Goal: Task Accomplishment & Management: Complete application form

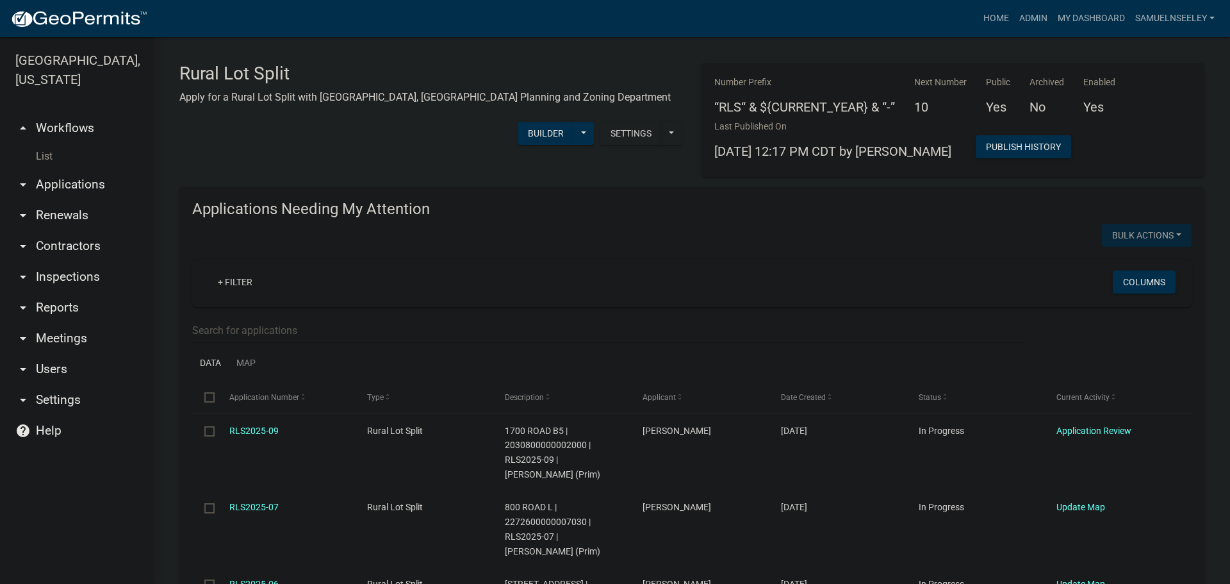
click at [37, 144] on link "List" at bounding box center [77, 157] width 154 height 26
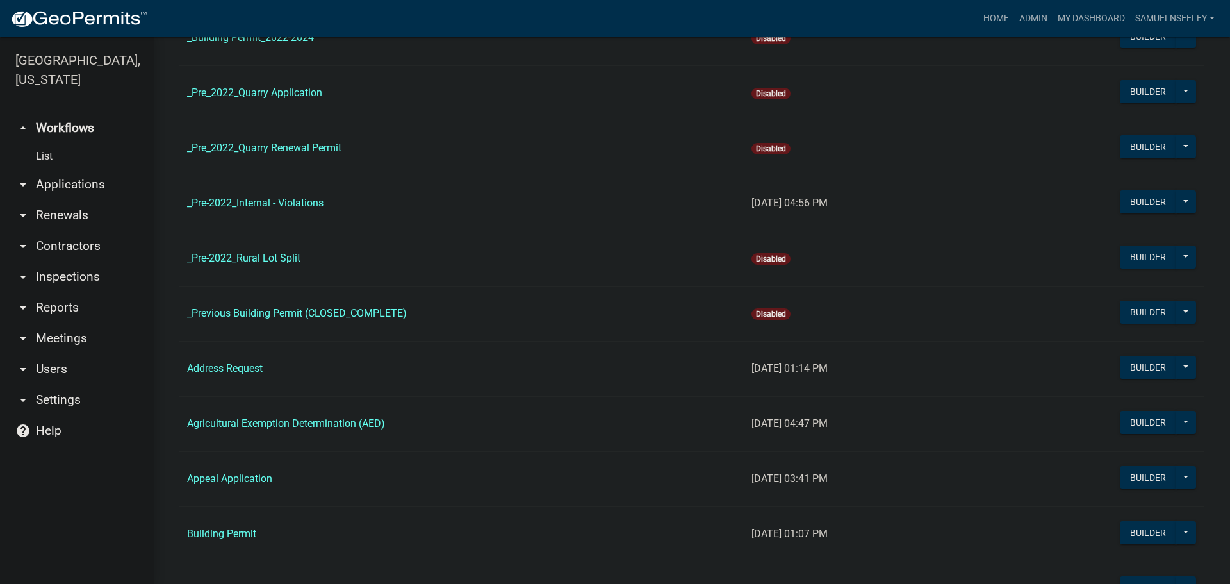
scroll to position [192, 0]
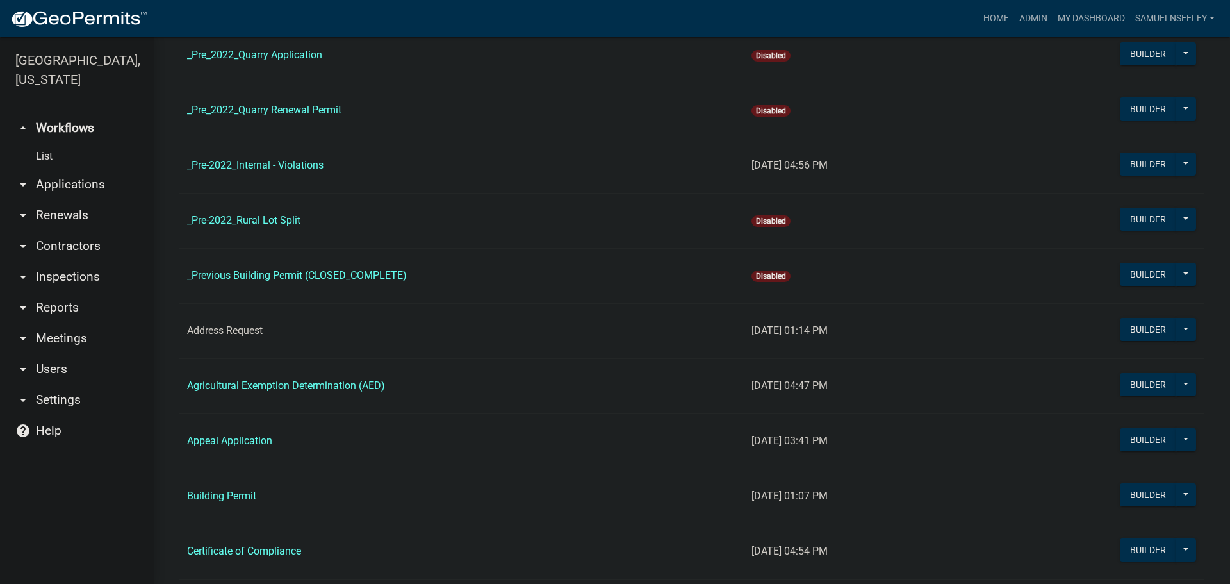
click at [226, 332] on link "Address Request" at bounding box center [225, 330] width 76 height 12
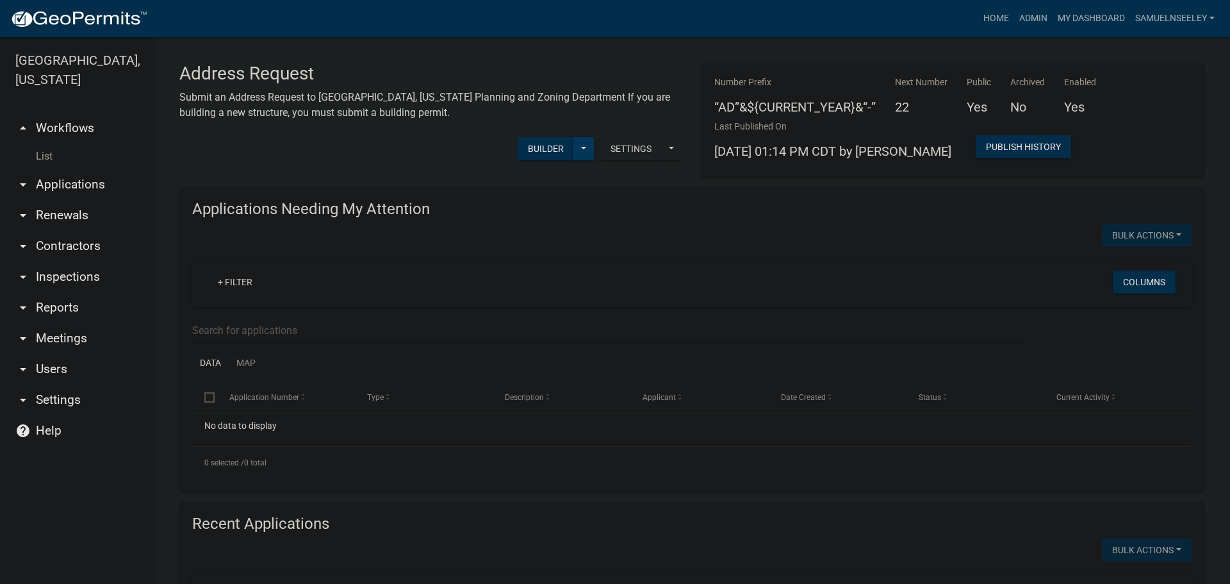
click at [584, 151] on button at bounding box center [583, 148] width 21 height 23
click at [525, 363] on button "Start Application" at bounding box center [541, 366] width 106 height 31
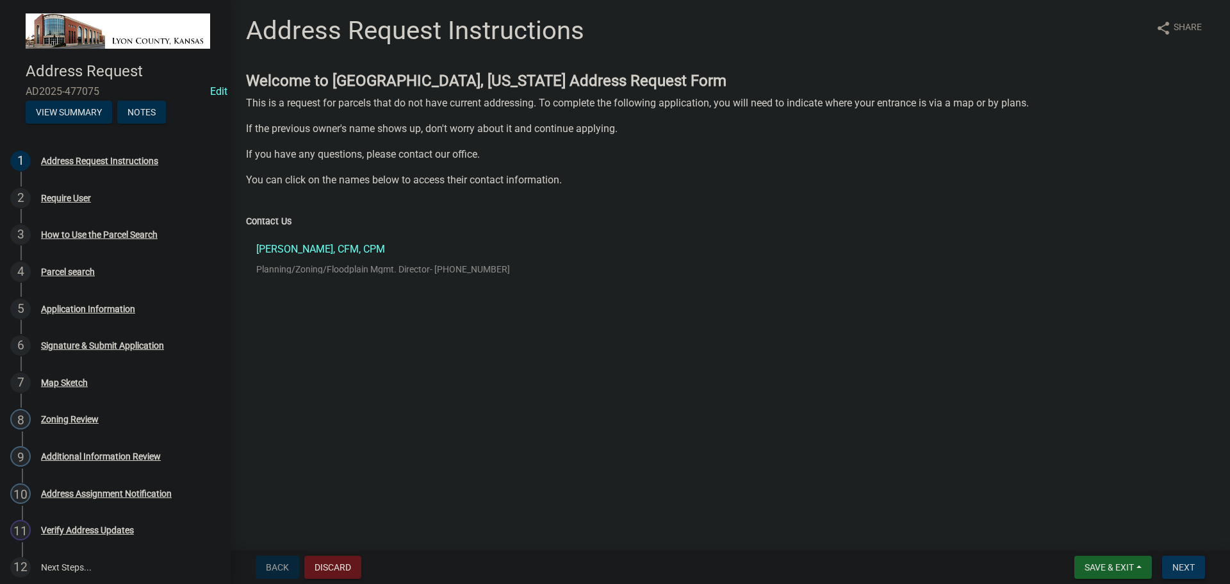
click at [1183, 565] on span "Next" at bounding box center [1183, 567] width 22 height 10
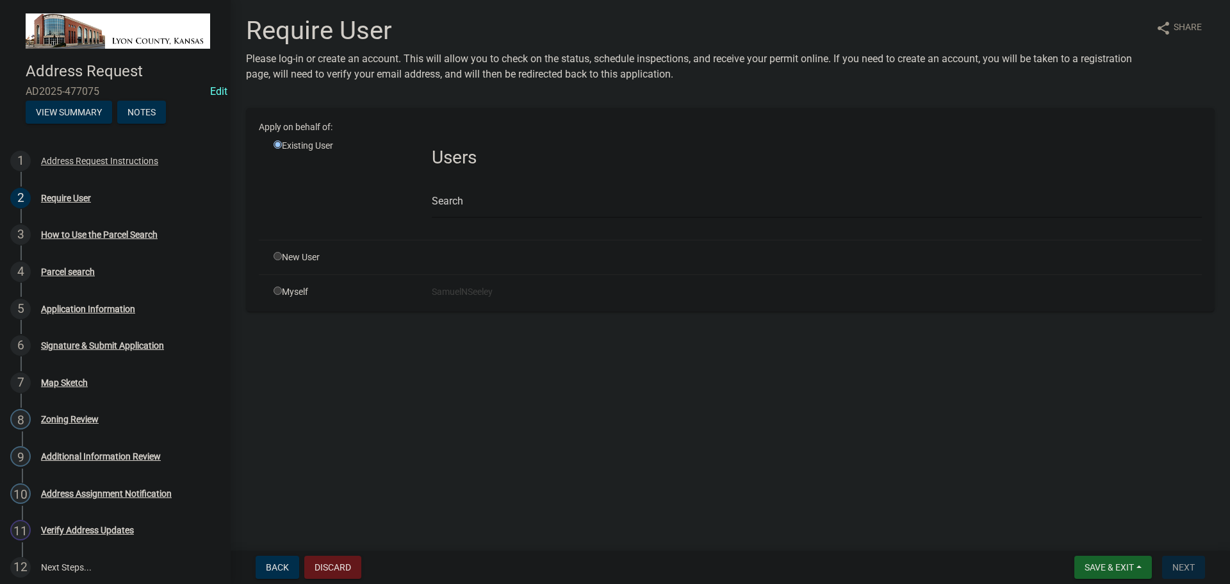
click at [276, 292] on input "radio" at bounding box center [278, 290] width 8 height 8
radio input "true"
radio input "false"
click at [275, 187] on input "radio" at bounding box center [278, 187] width 8 height 8
radio input "true"
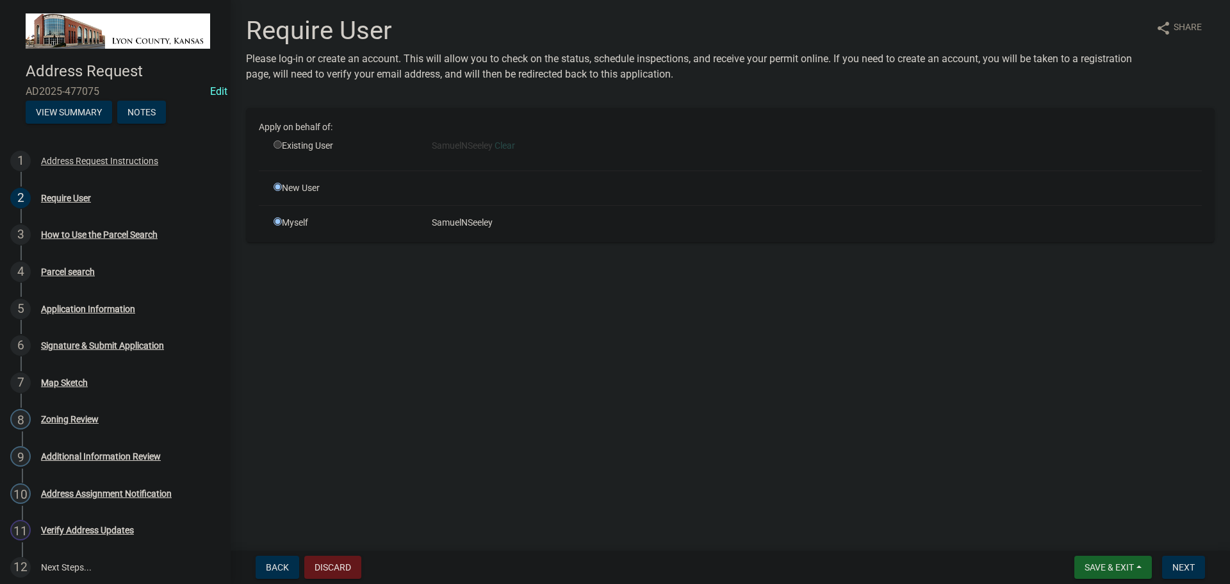
radio input "false"
click at [605, 279] on input "text" at bounding box center [741, 274] width 284 height 26
type input "[PERSON_NAME]"
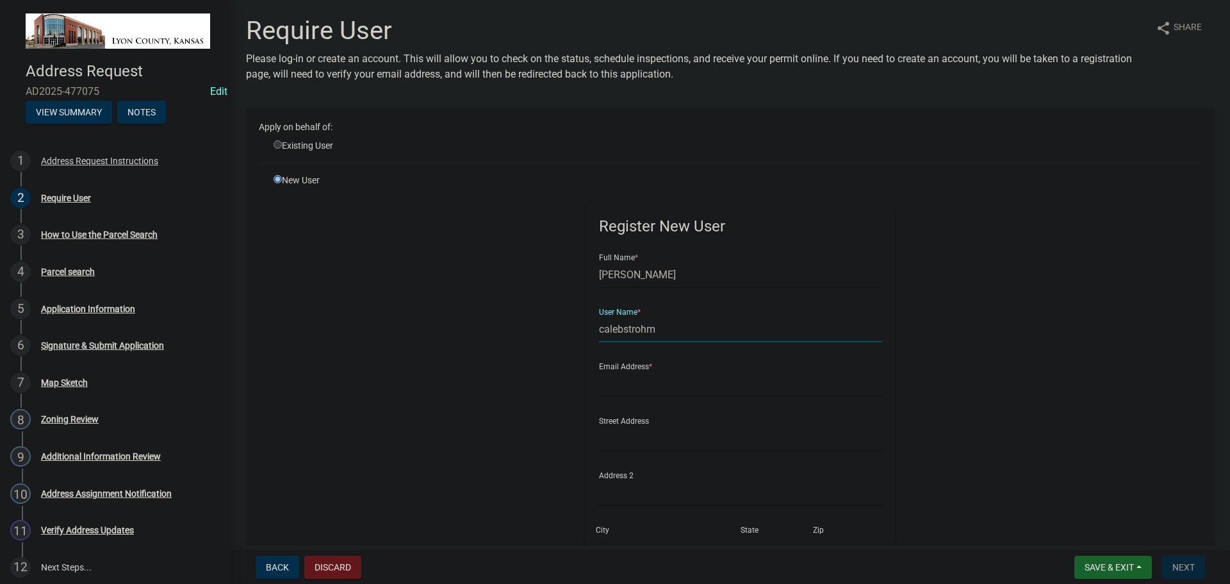
type input "calebstrohm"
type input "[EMAIL_ADDRESS][DOMAIN_NAME]"
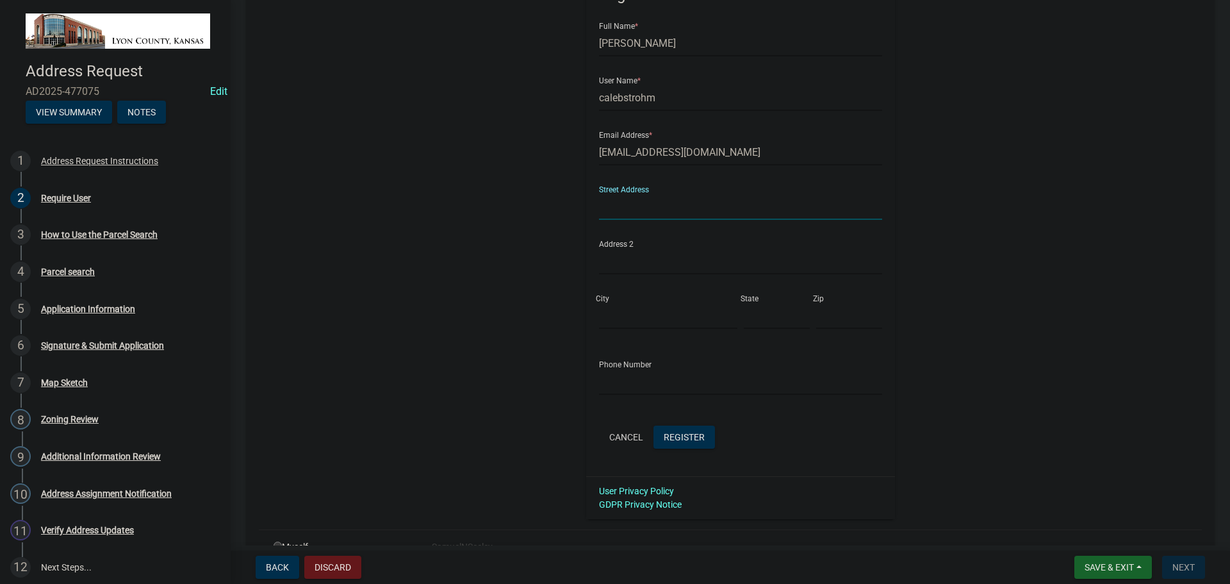
scroll to position [256, 0]
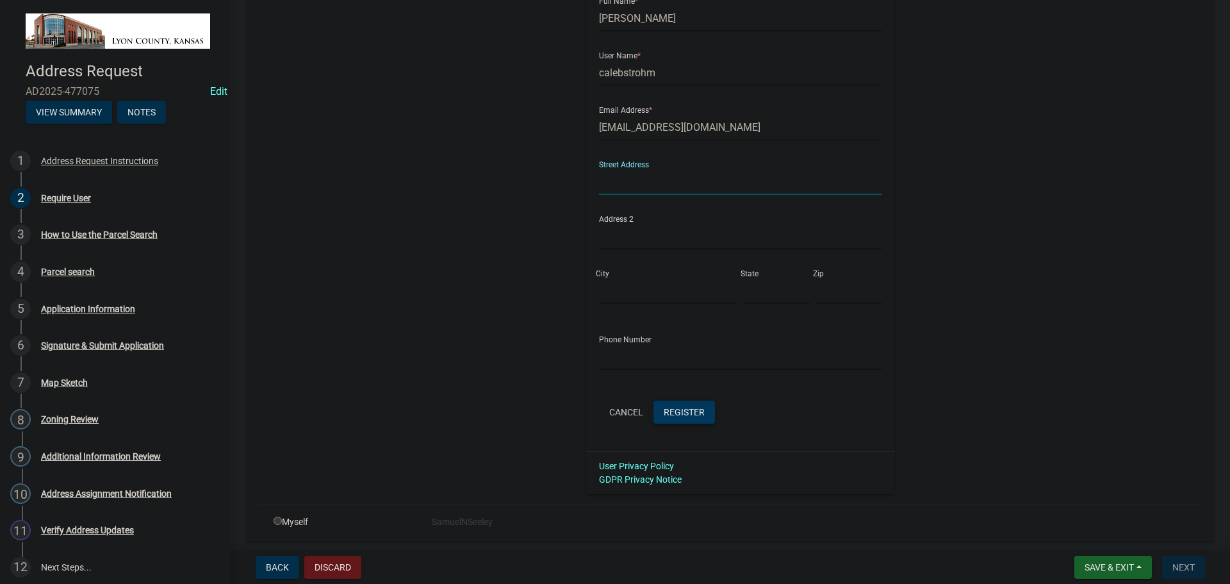
click at [680, 413] on span "Register" at bounding box center [684, 411] width 41 height 10
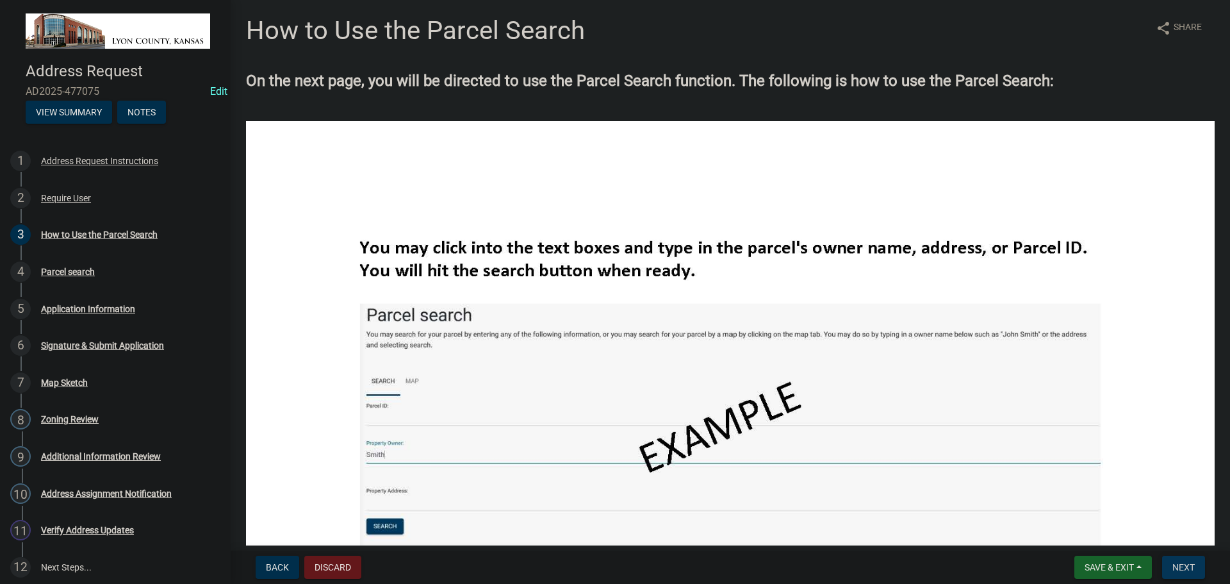
click at [1190, 566] on span "Next" at bounding box center [1183, 567] width 22 height 10
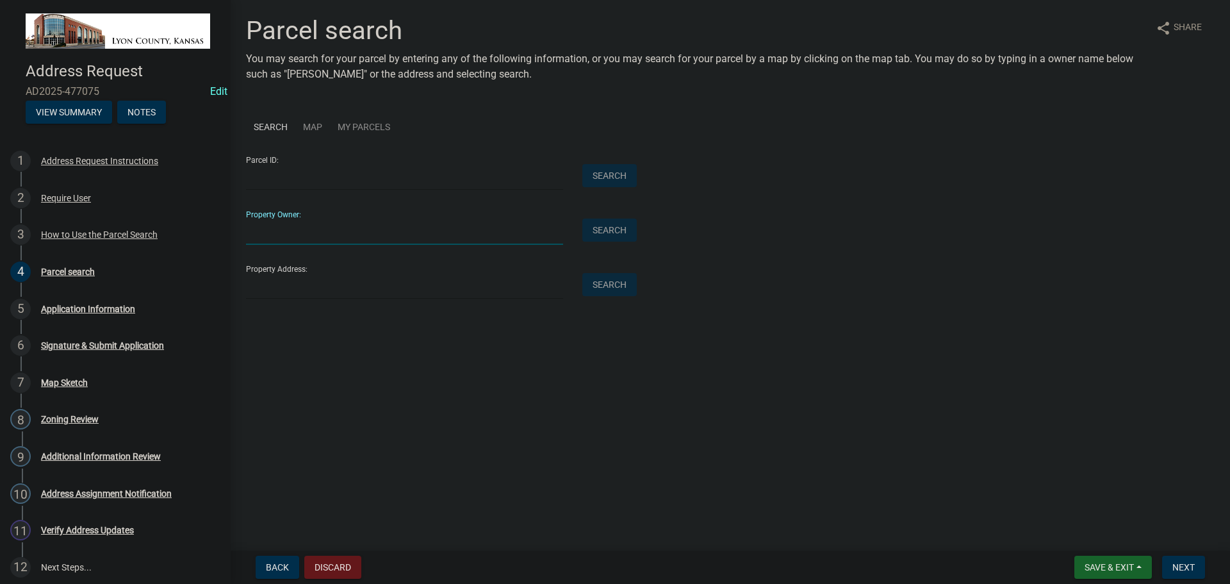
click at [284, 231] on input "Property Owner:" at bounding box center [404, 231] width 317 height 26
click at [295, 291] on input "Property Address:" at bounding box center [404, 286] width 317 height 26
type input "[STREET_ADDRESS]"
click at [609, 285] on button "Search" at bounding box center [609, 284] width 54 height 23
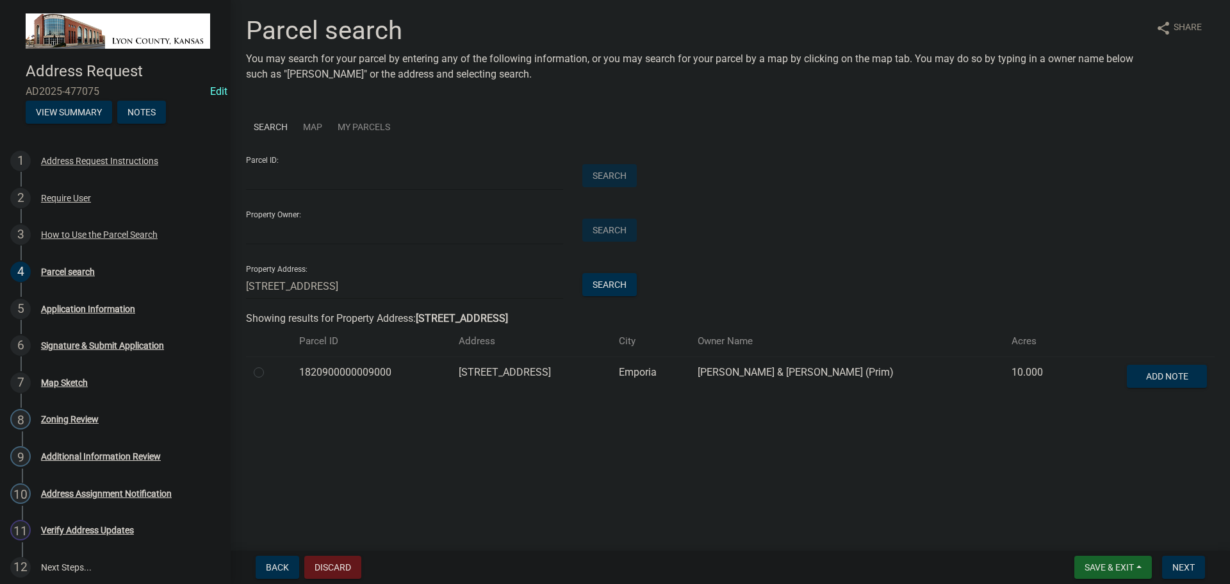
click at [269, 365] on label at bounding box center [269, 365] width 0 height 0
click at [269, 373] on input "radio" at bounding box center [273, 369] width 8 height 8
radio input "true"
click at [1181, 566] on span "Next" at bounding box center [1183, 567] width 22 height 10
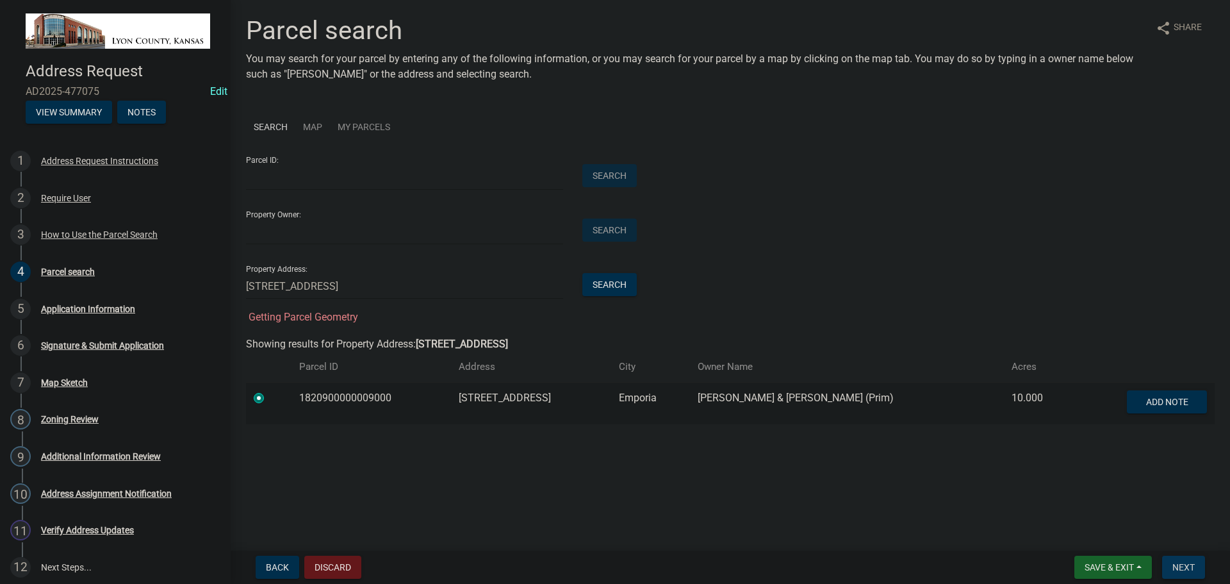
click at [1188, 563] on span "Next" at bounding box center [1183, 567] width 22 height 10
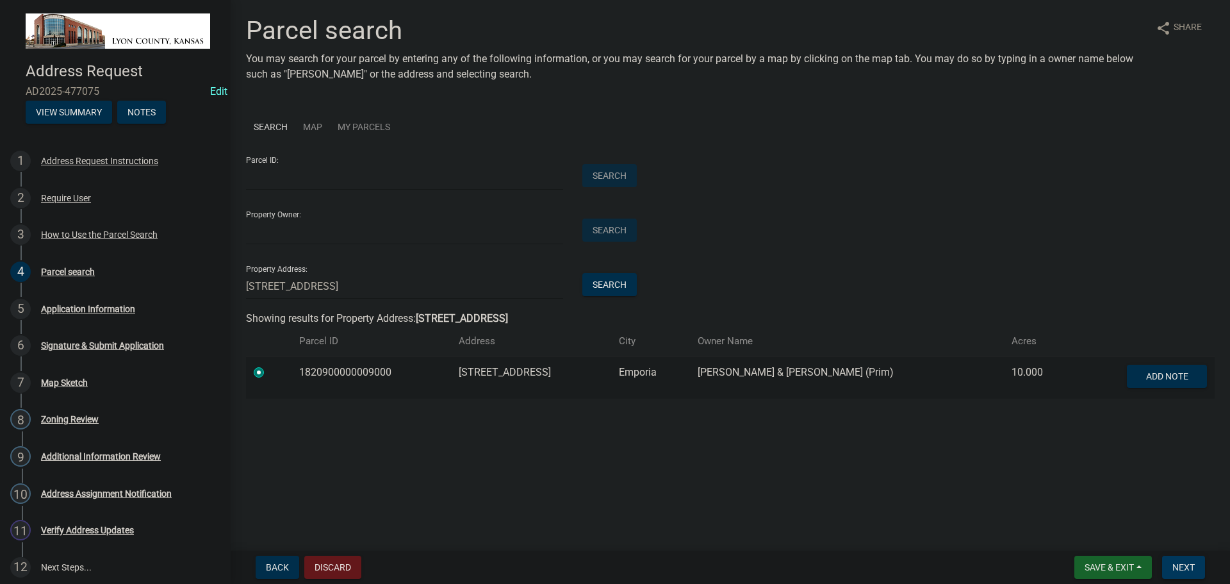
click at [1177, 570] on span "Next" at bounding box center [1183, 567] width 22 height 10
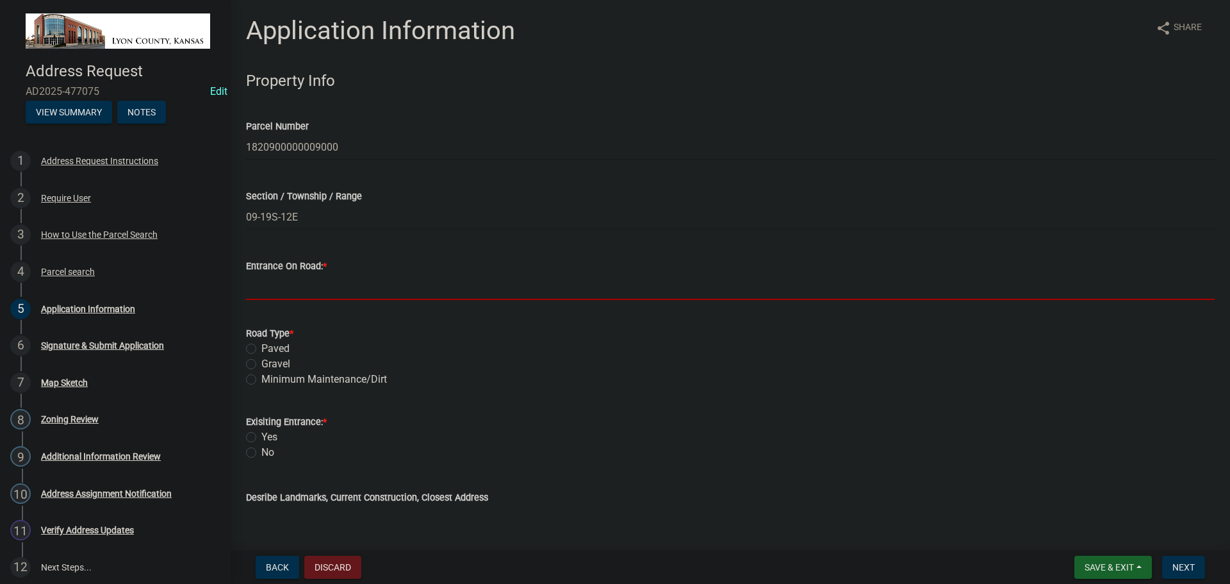
click at [300, 284] on input "Entrance On Road: *" at bounding box center [730, 287] width 969 height 26
type input "170"
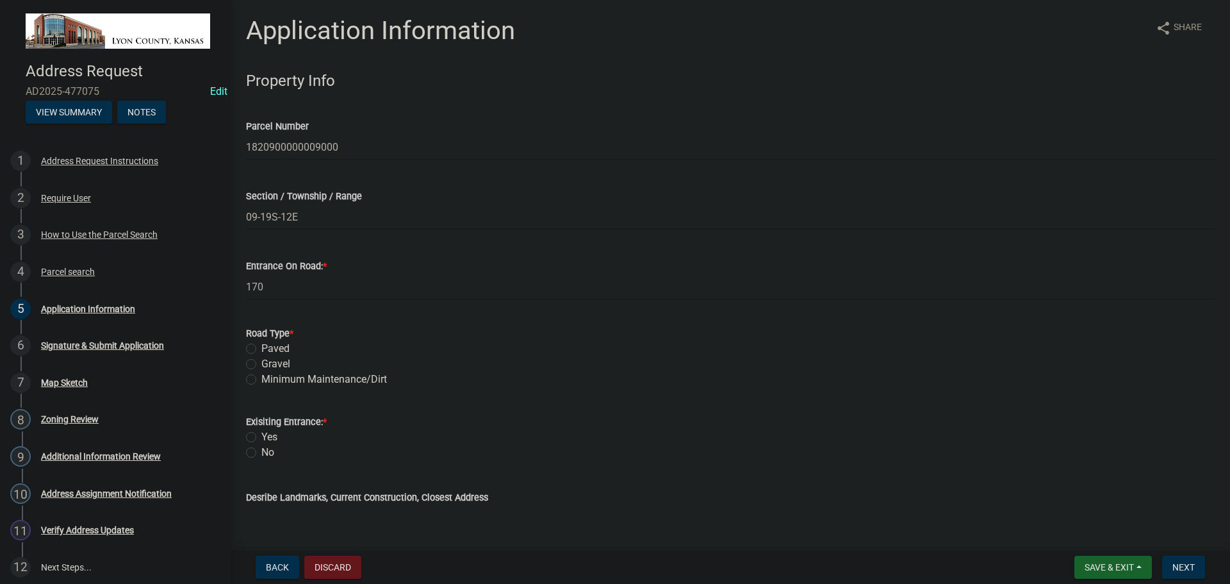
click at [261, 347] on label "Paved" at bounding box center [275, 348] width 28 height 15
click at [261, 347] on input "Paved" at bounding box center [265, 345] width 8 height 8
radio input "true"
click at [261, 437] on label "Yes" at bounding box center [269, 436] width 16 height 15
click at [261, 437] on input "Yes" at bounding box center [265, 433] width 8 height 8
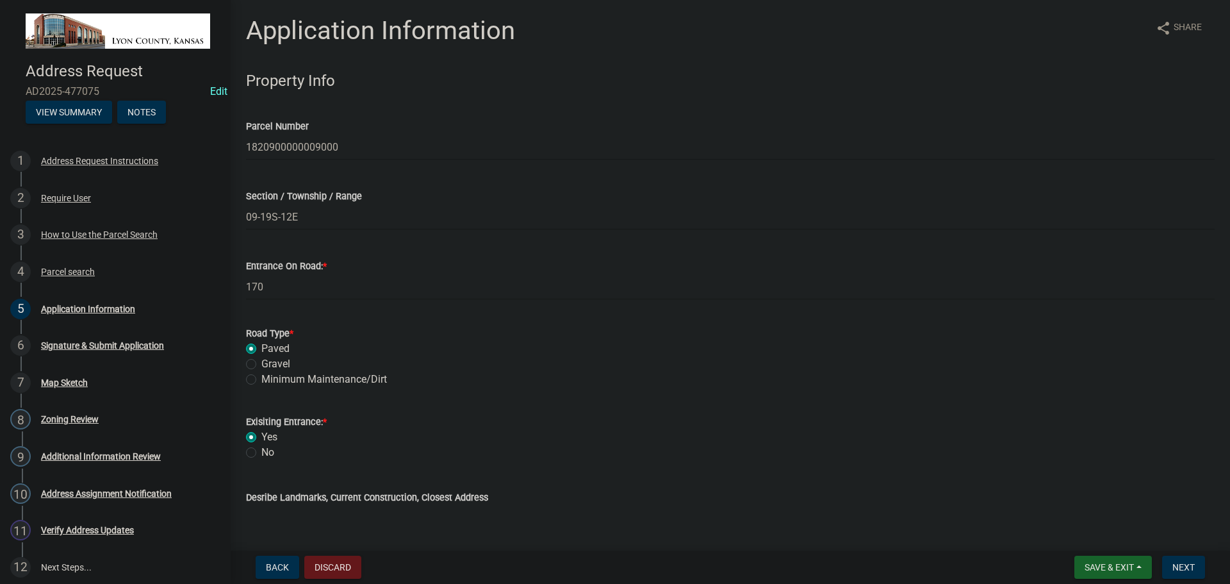
radio input "true"
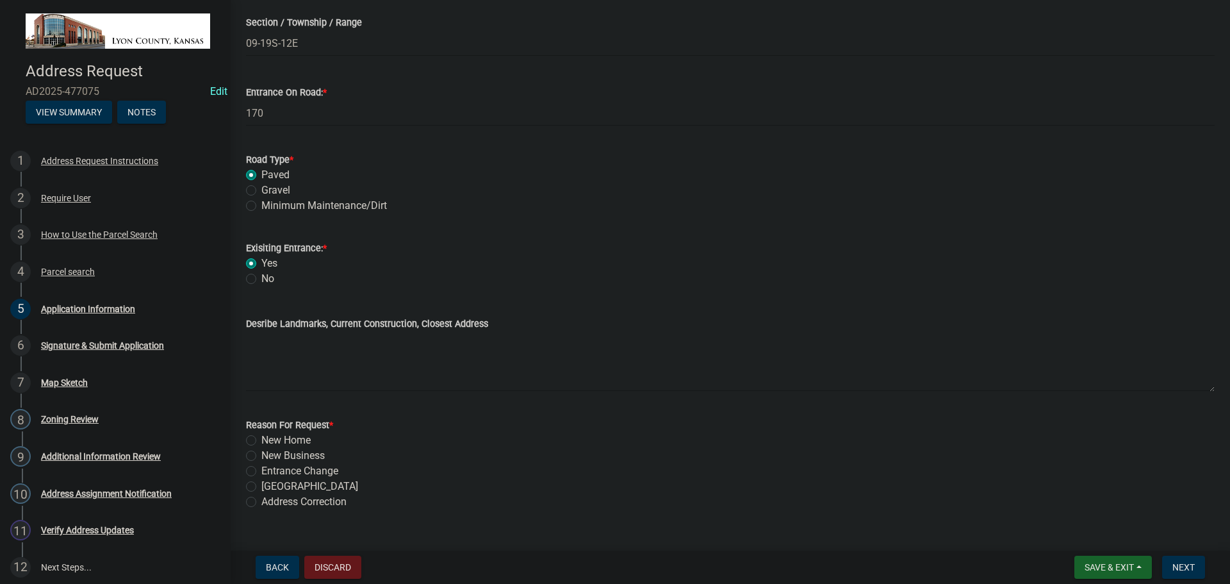
scroll to position [192, 0]
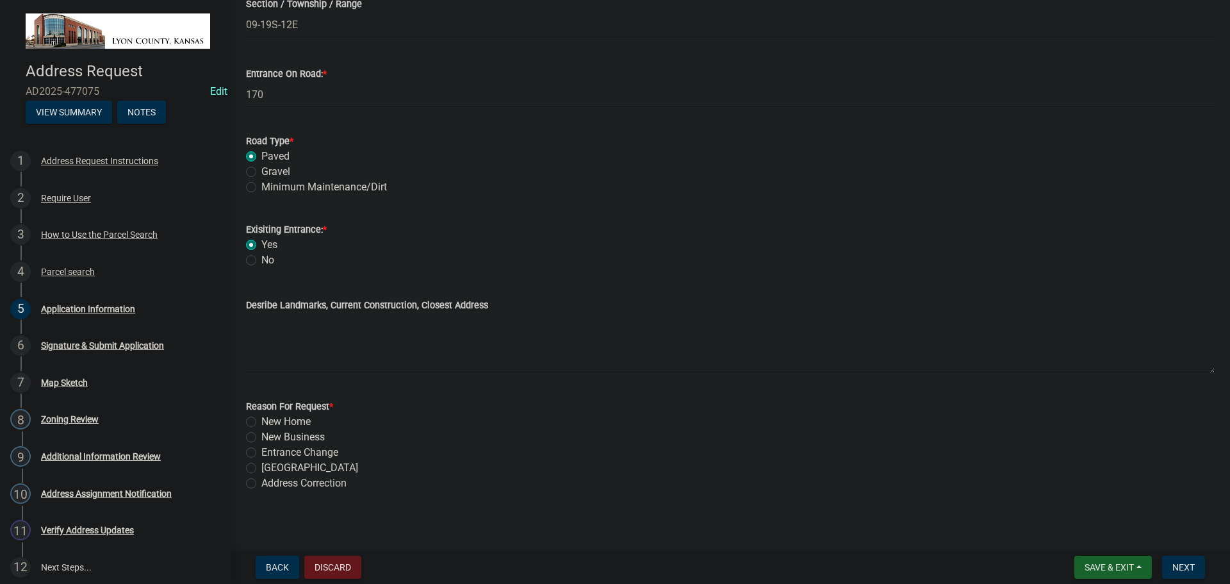
click at [261, 484] on label "Address Correction" at bounding box center [303, 482] width 85 height 15
click at [261, 484] on input "Address Correction" at bounding box center [265, 479] width 8 height 8
radio input "true"
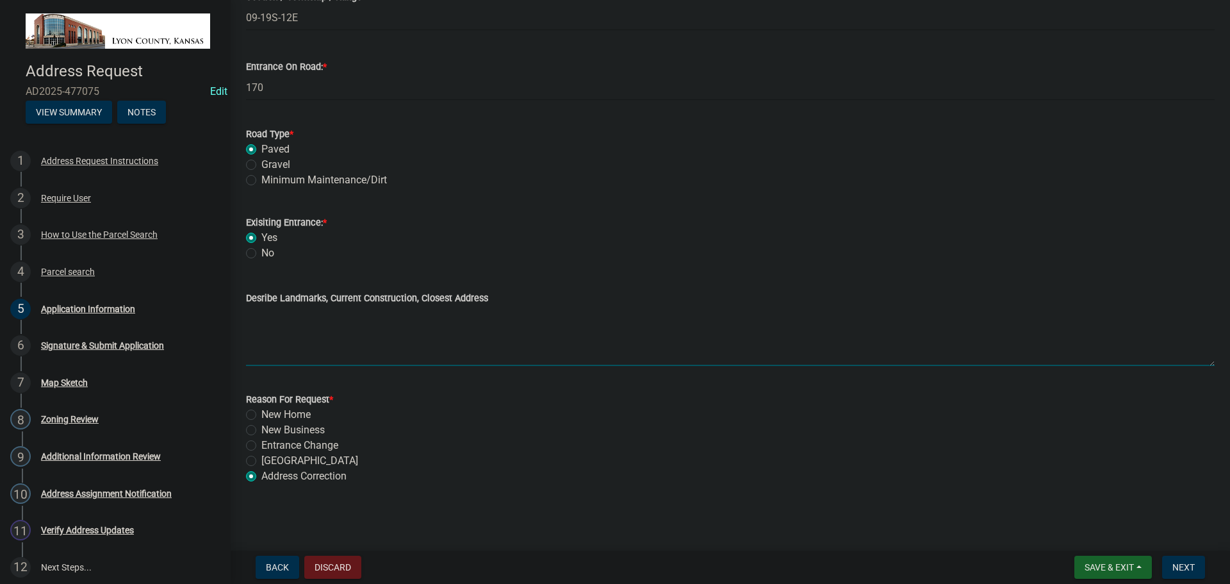
click at [270, 318] on textarea "Desribe Landmarks, Current Construction, Closest Address" at bounding box center [730, 336] width 969 height 60
click at [279, 313] on textarea "Current has 2 addresses" at bounding box center [730, 336] width 969 height 60
click at [391, 315] on textarea "Currently has 2 addresses" at bounding box center [730, 336] width 969 height 60
click at [345, 315] on textarea "Currently has 2 addresses 1550 and 1544 those will both be deleted and replace …" at bounding box center [730, 336] width 969 height 60
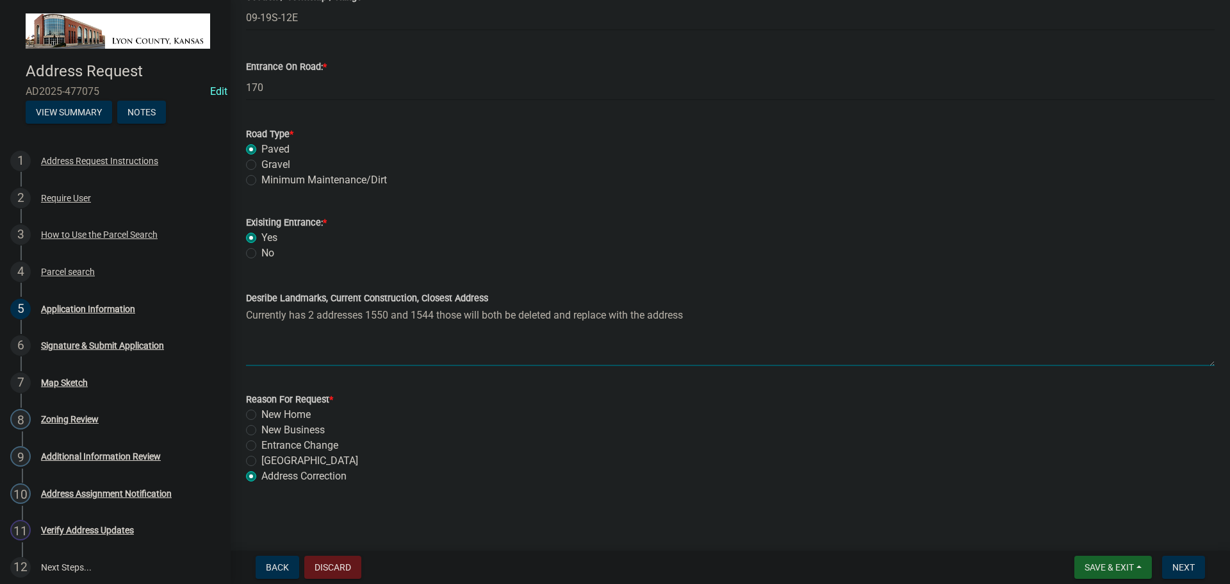
click at [345, 315] on textarea "Currently has 2 addresses 1550 and 1544 those will both be deleted and replace …" at bounding box center [730, 336] width 969 height 60
type textarea "Currently has 2 addresses 1550 and 1544 those will both be deleted and replace …"
click at [1190, 568] on span "Next" at bounding box center [1183, 567] width 22 height 10
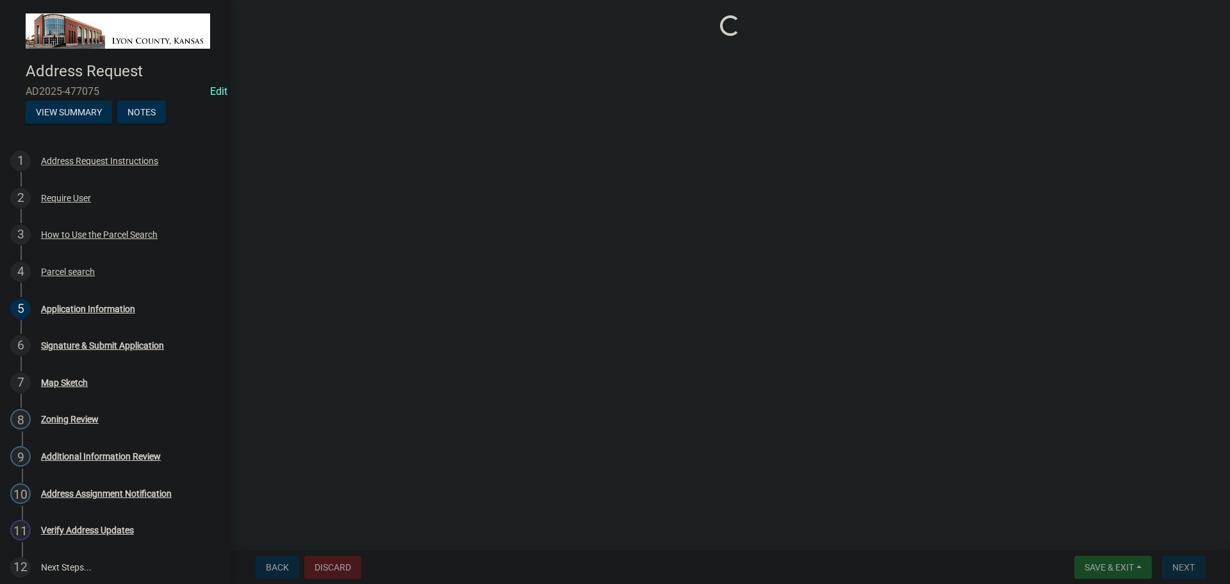
scroll to position [0, 0]
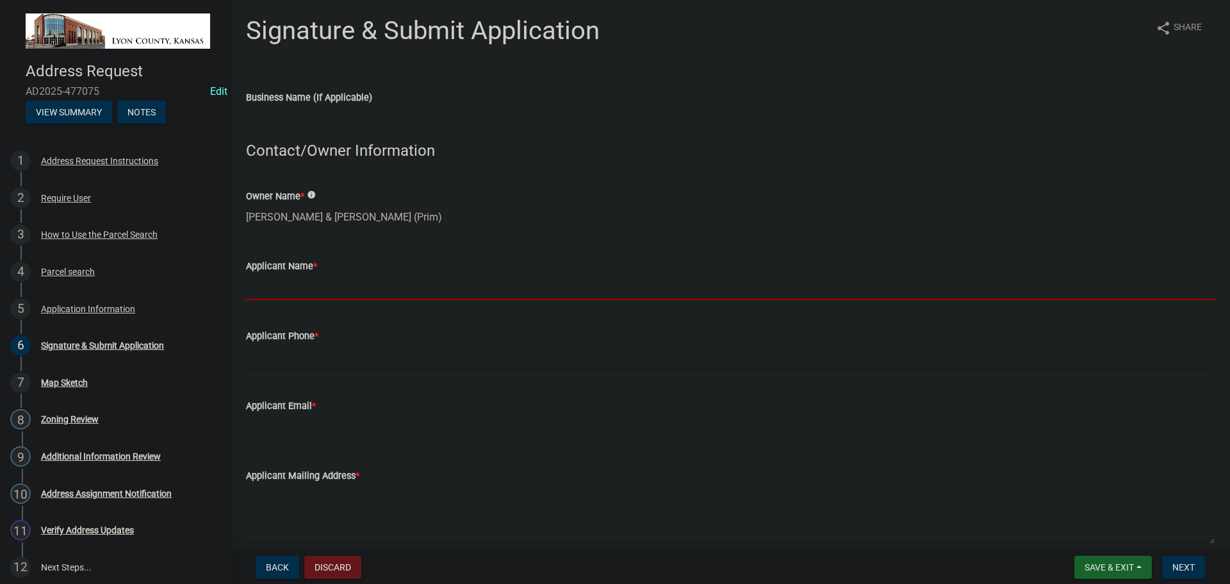
click at [297, 290] on input "Applicant Name *" at bounding box center [730, 287] width 969 height 26
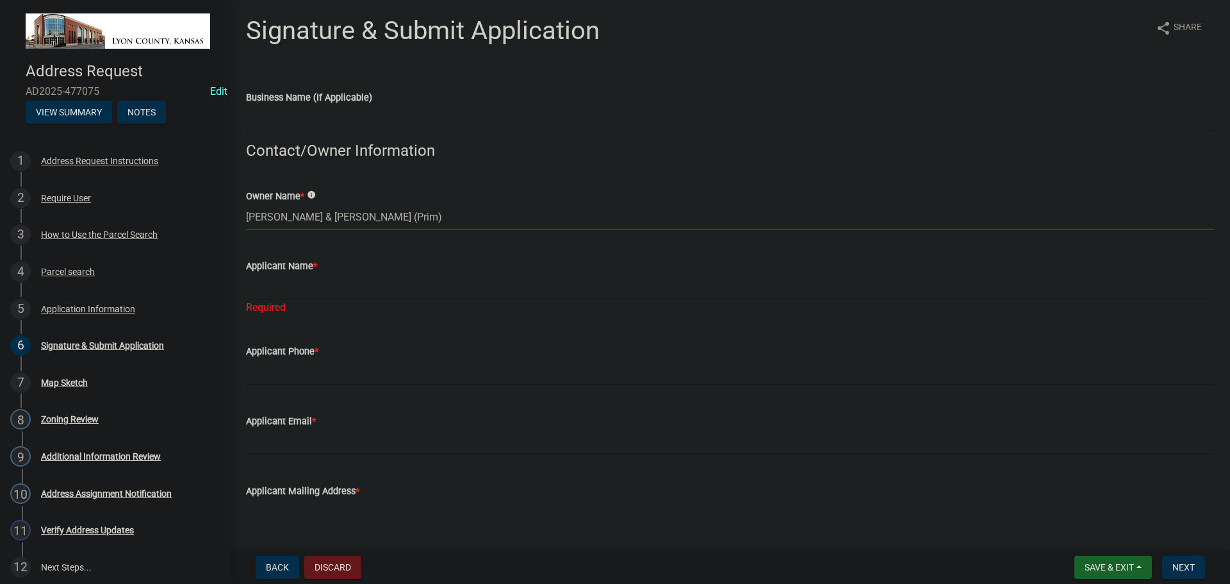
drag, startPoint x: 249, startPoint y: 214, endPoint x: 494, endPoint y: 212, distance: 245.4
click at [494, 212] on input "[PERSON_NAME] & [PERSON_NAME] (Prim)" at bounding box center [730, 217] width 969 height 26
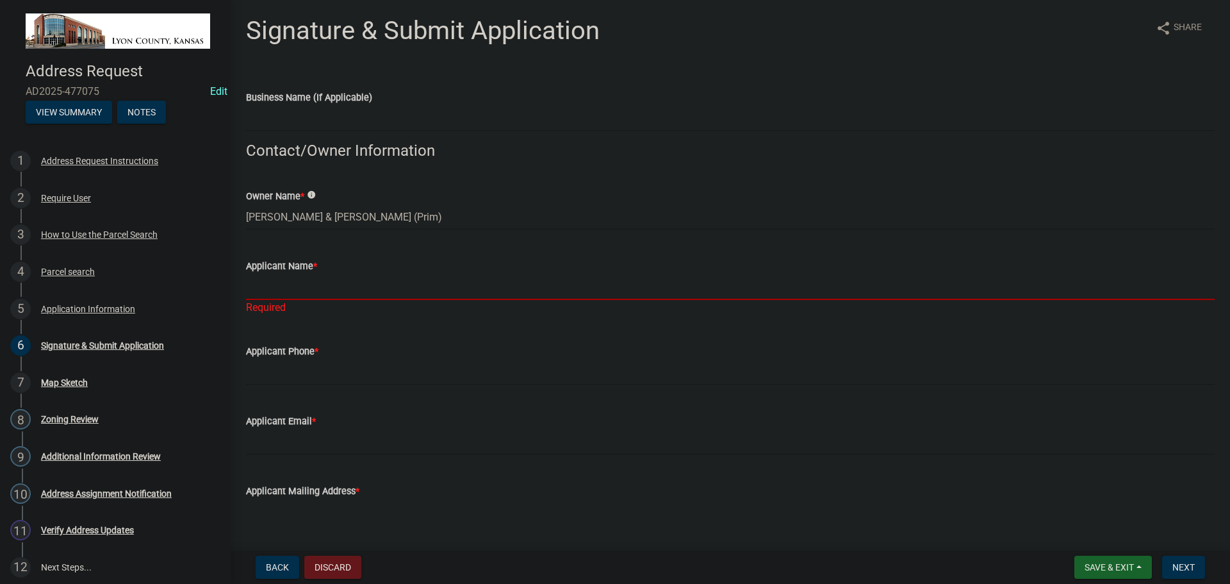
click at [333, 285] on input "Applicant Name *" at bounding box center [730, 287] width 969 height 26
paste input "[PERSON_NAME] & [PERSON_NAME] (Prim)"
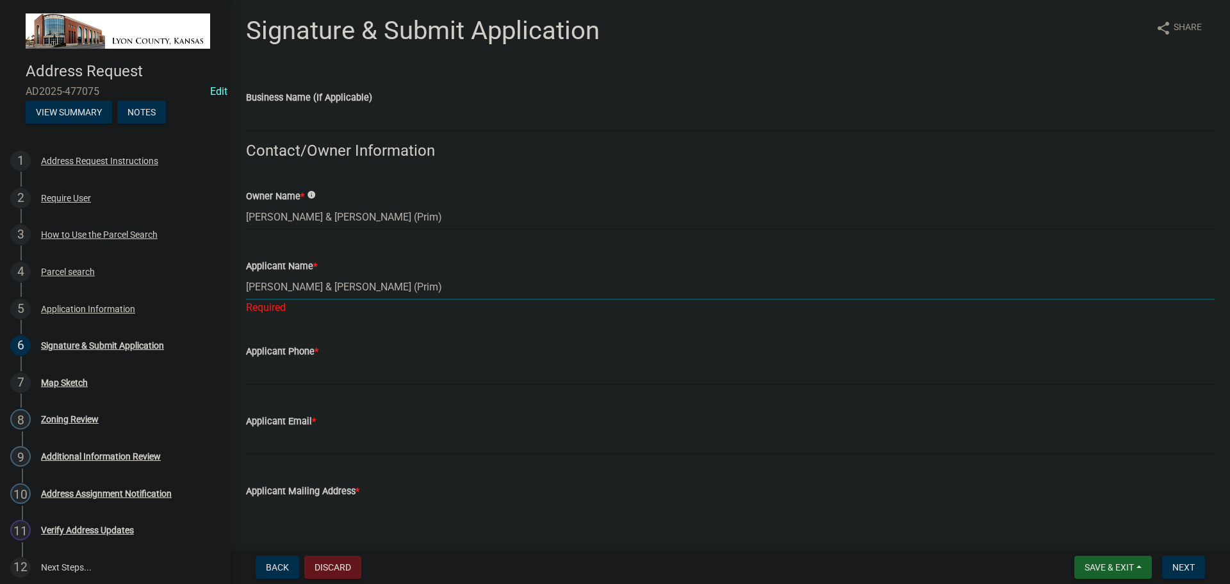
type input "[PERSON_NAME] & [PERSON_NAME] (Prim)"
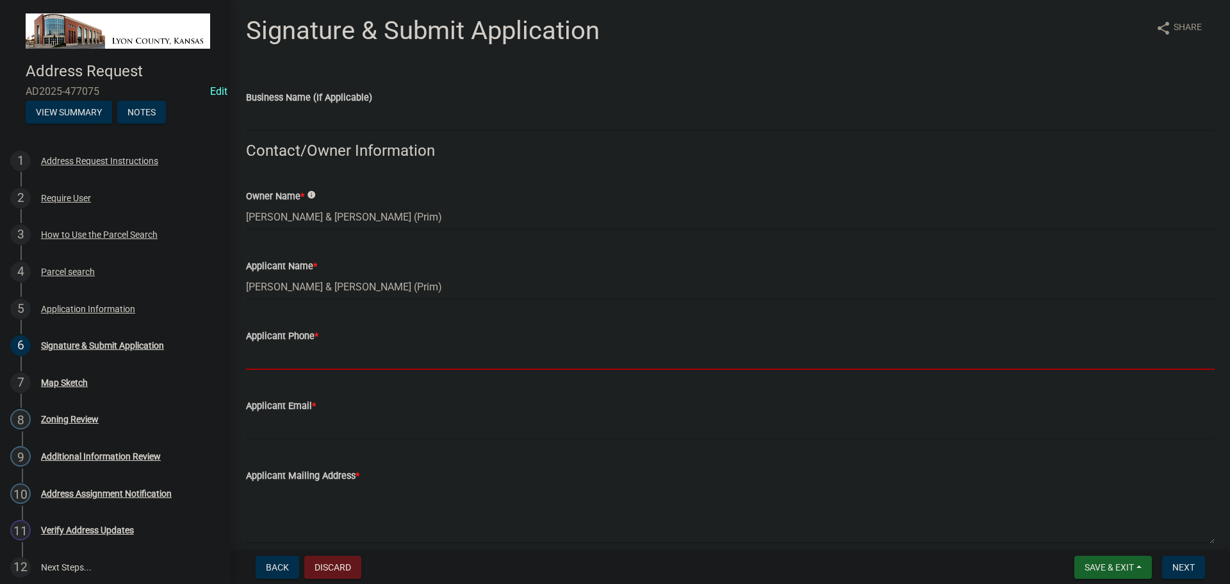
click at [283, 377] on wm-data-entity-input "Applicant Phone *" at bounding box center [730, 345] width 969 height 70
type input "6203413471"
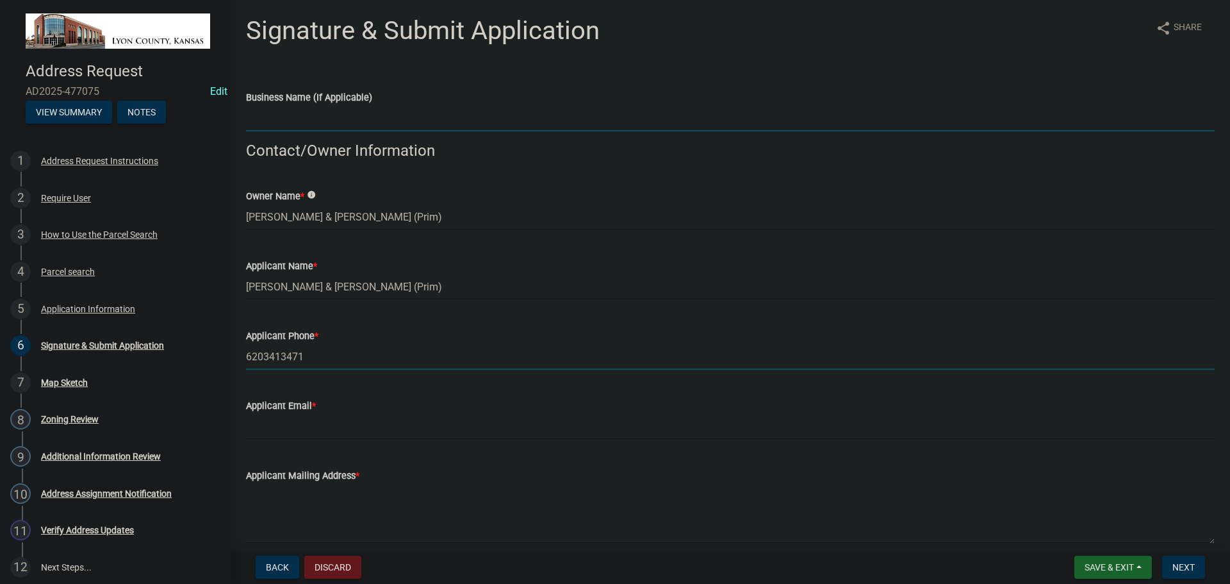
type input "[GEOGRAPHIC_DATA], [GEOGRAPHIC_DATA]"
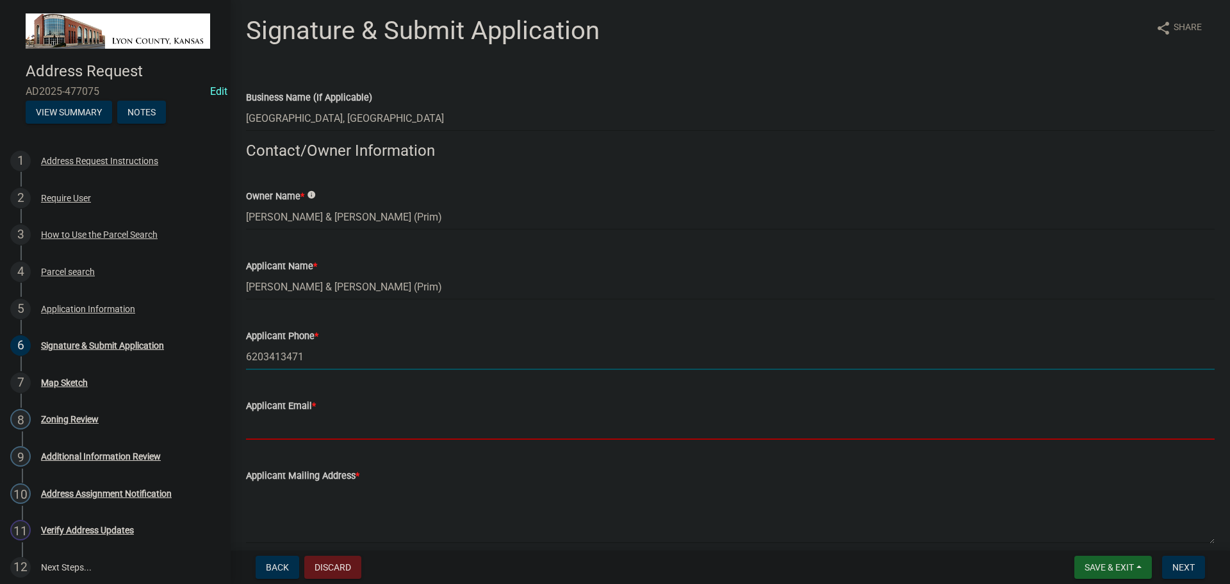
type input "[EMAIL_ADDRESS][DOMAIN_NAME]"
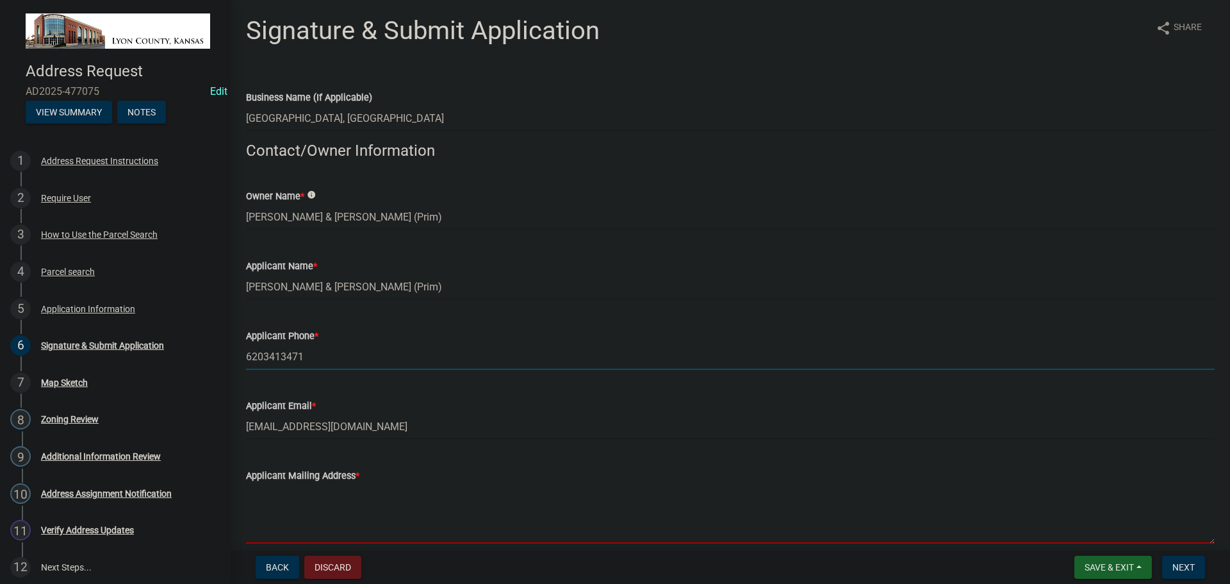
type textarea "[STREET_ADDRESS]"
click at [291, 428] on input "[EMAIL_ADDRESS][DOMAIN_NAME]" at bounding box center [730, 426] width 969 height 26
click at [292, 427] on input "[EMAIL_ADDRESS][DOMAIN_NAME]" at bounding box center [730, 426] width 969 height 26
type input "[EMAIL_ADDRESS][DOMAIN_NAME]"
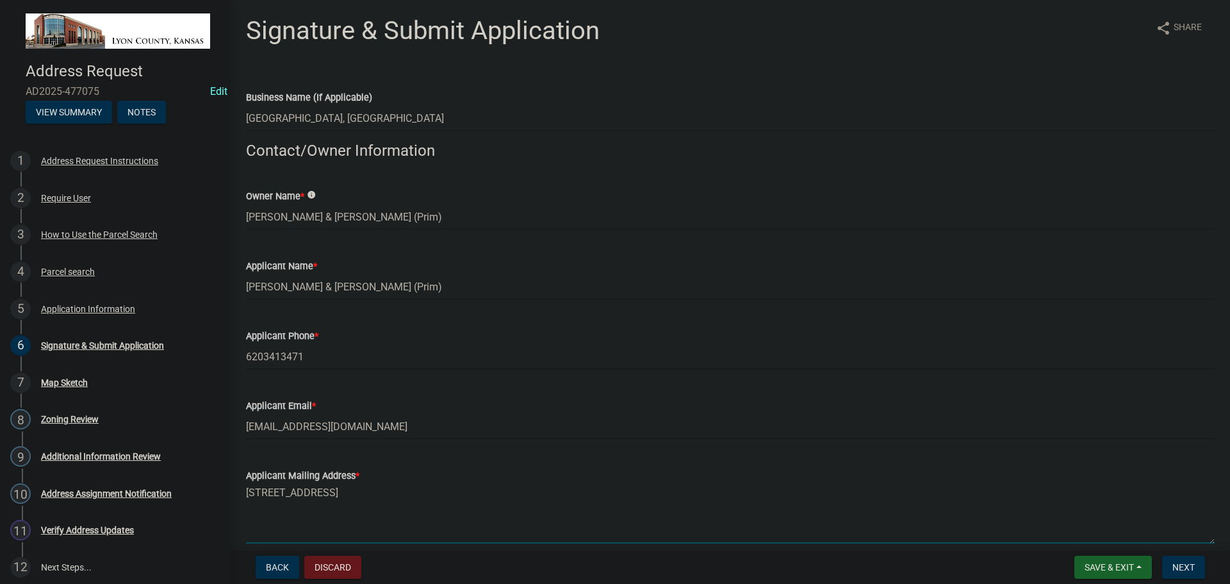
drag, startPoint x: 324, startPoint y: 509, endPoint x: 243, endPoint y: 492, distance: 83.0
click at [243, 492] on div "Applicant Mailing Address * [STREET_ADDRESS]" at bounding box center [730, 497] width 988 height 94
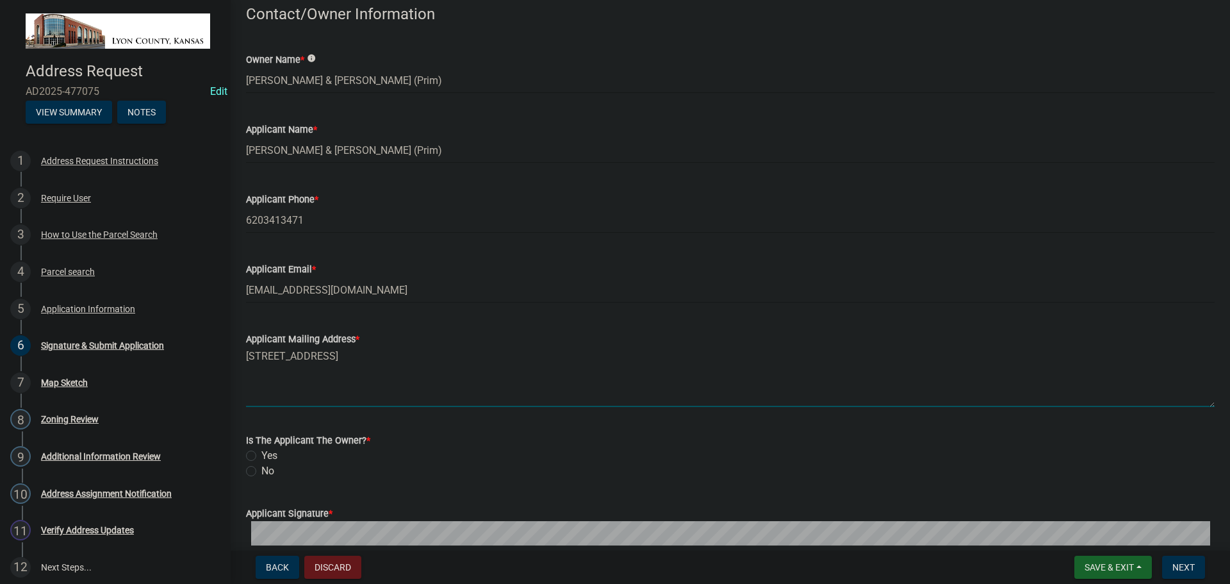
scroll to position [192, 0]
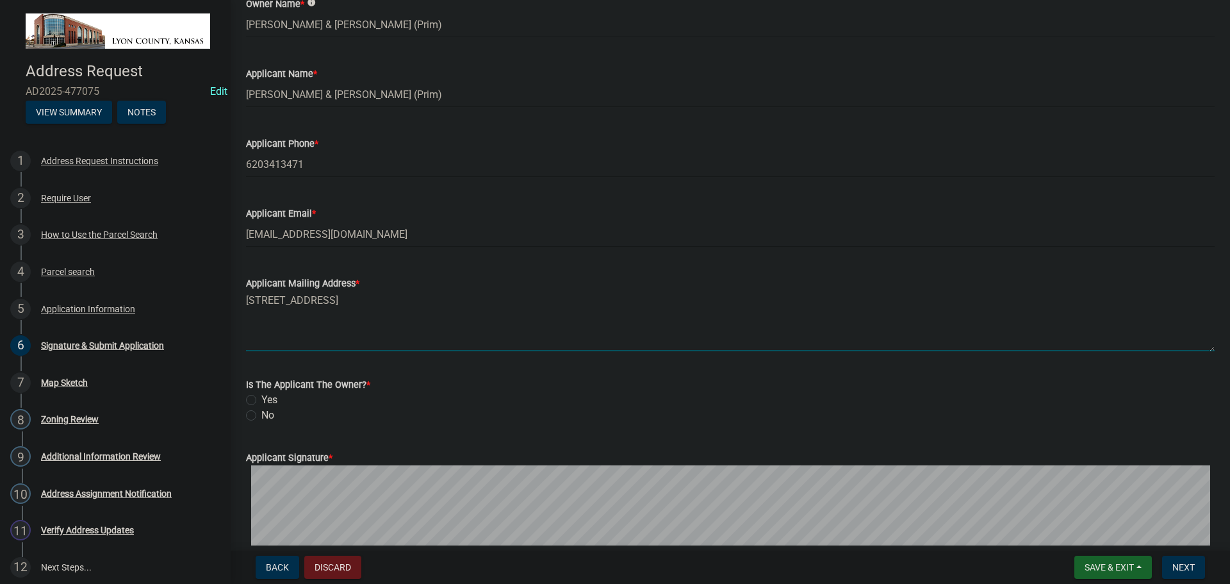
type textarea "[STREET_ADDRESS]"
click at [261, 399] on label "Yes" at bounding box center [269, 399] width 16 height 15
click at [261, 399] on input "Yes" at bounding box center [265, 396] width 8 height 8
radio input "true"
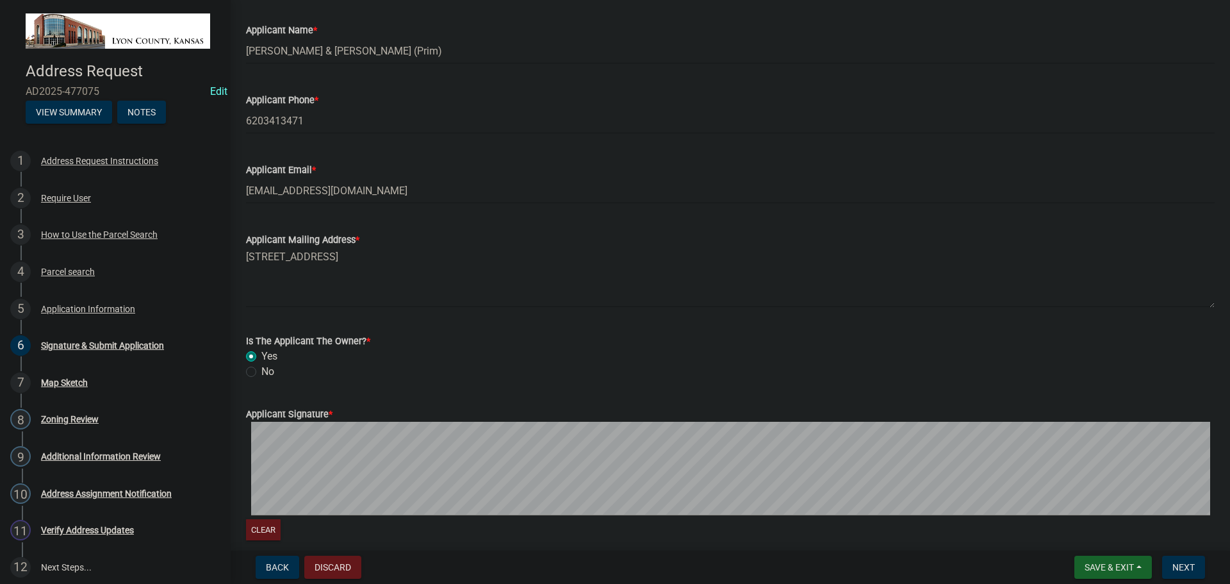
scroll to position [364, 0]
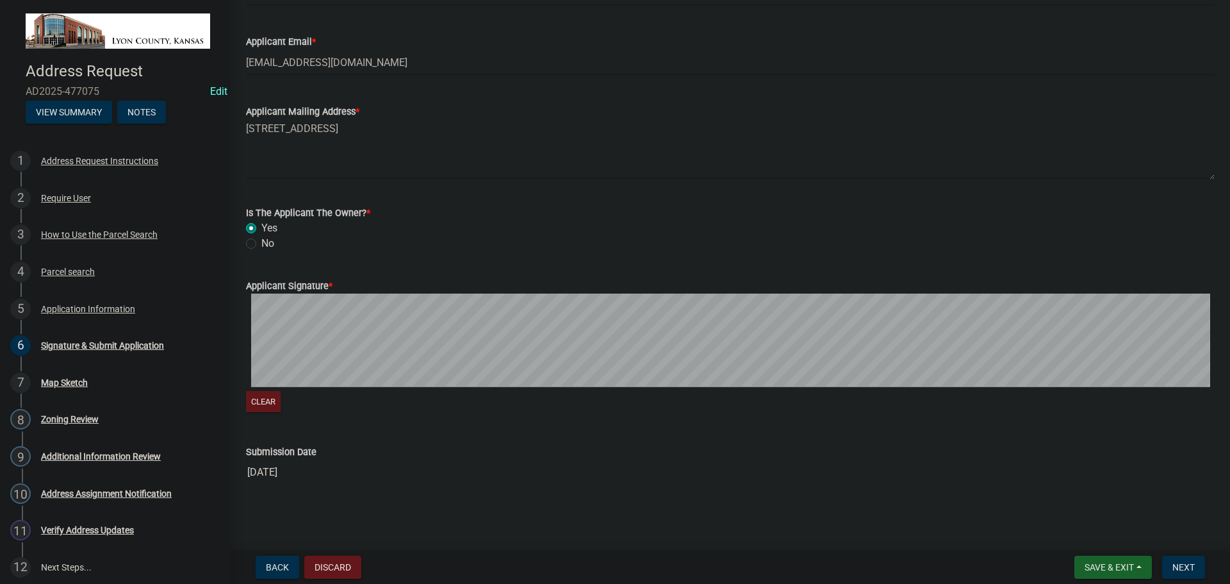
click at [318, 290] on form "Applicant Signature * Clear" at bounding box center [730, 339] width 969 height 152
click at [1172, 562] on button "Next" at bounding box center [1183, 566] width 43 height 23
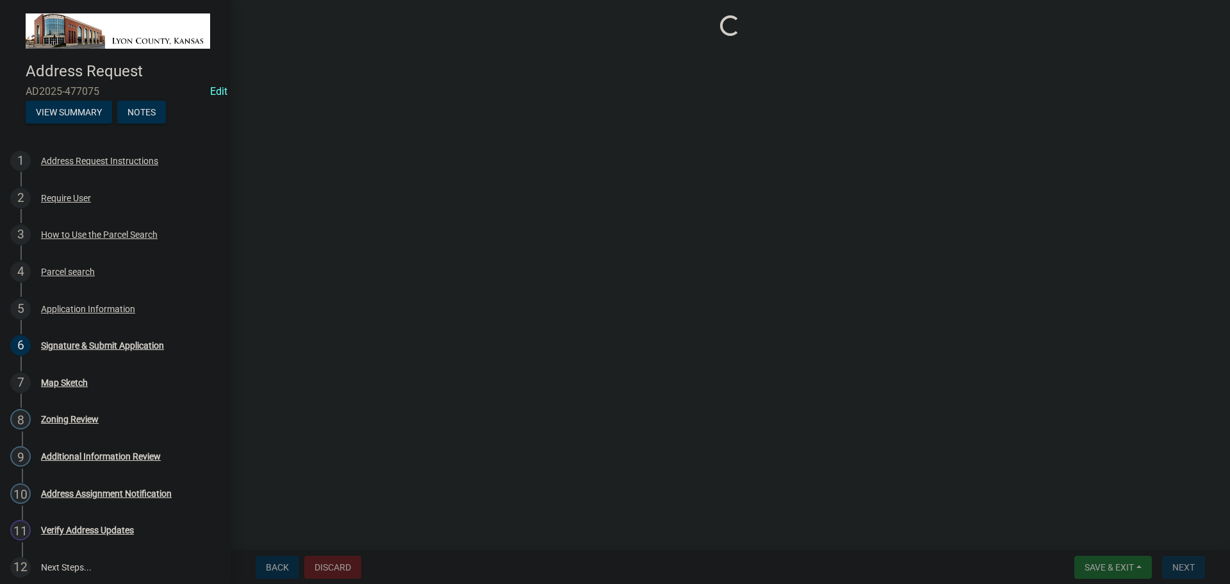
scroll to position [0, 0]
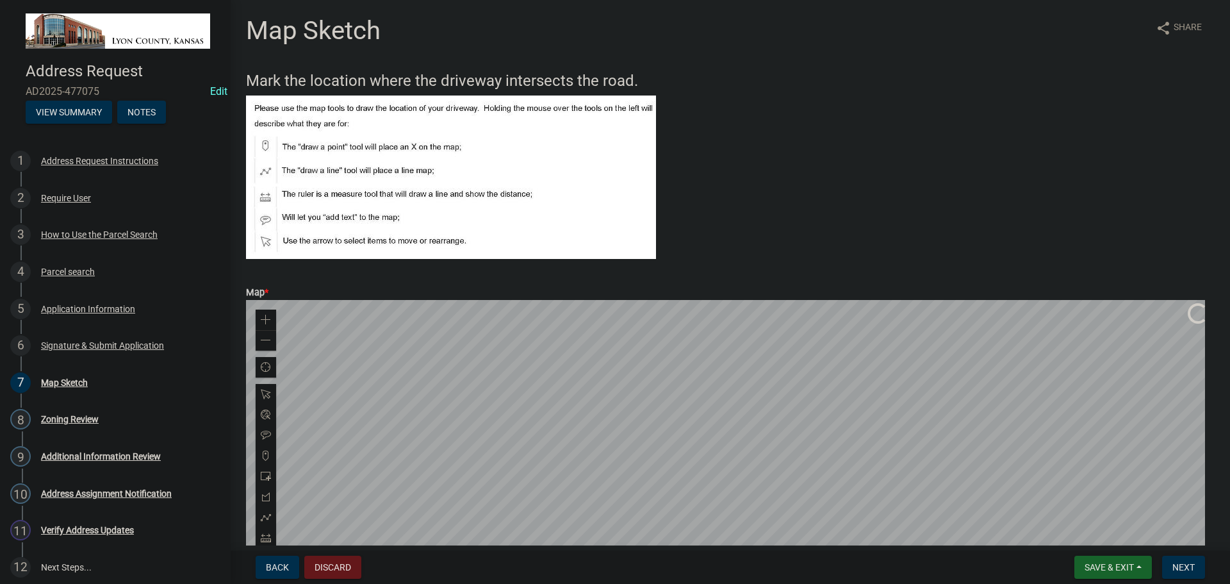
click at [679, 385] on div at bounding box center [730, 460] width 969 height 320
click at [267, 318] on span at bounding box center [266, 320] width 10 height 10
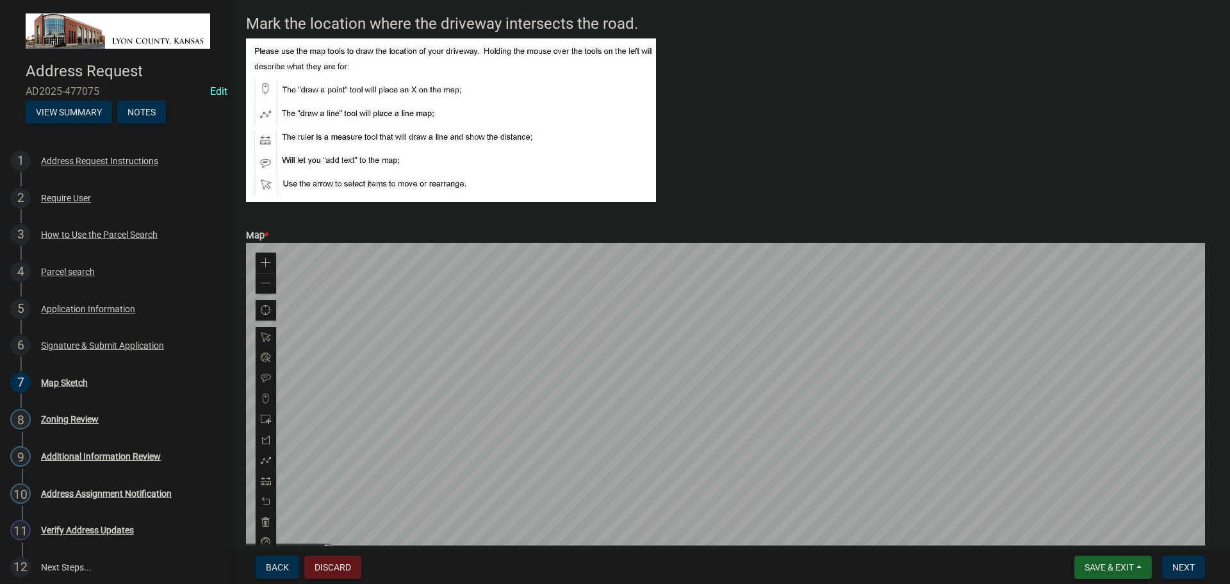
scroll to position [49, 0]
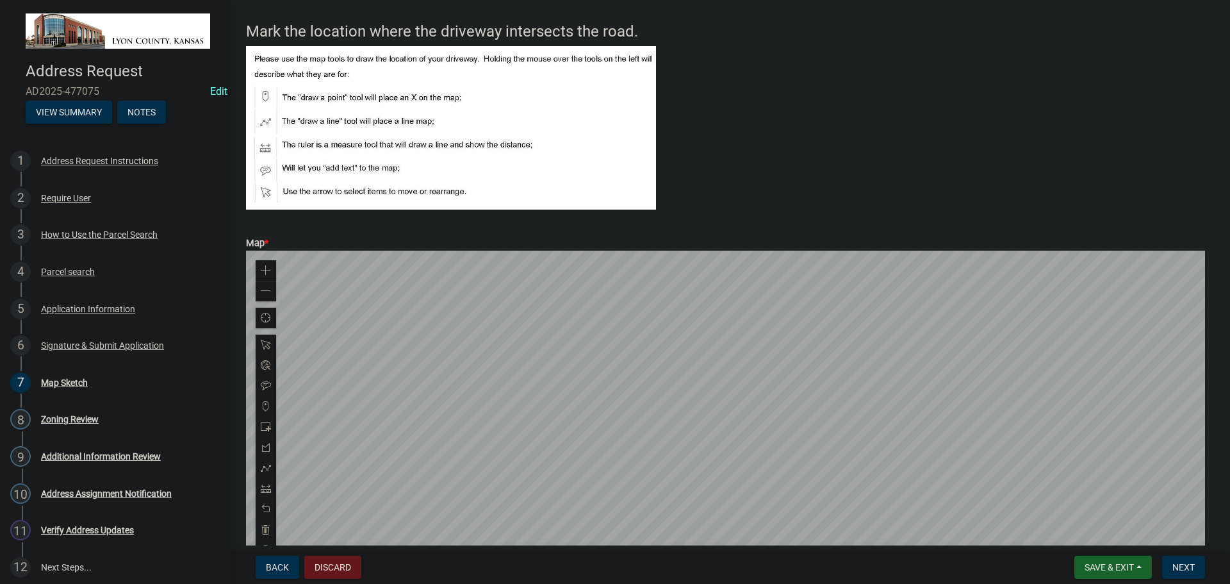
click at [560, 444] on div at bounding box center [730, 410] width 969 height 320
click at [264, 407] on span at bounding box center [266, 406] width 10 height 10
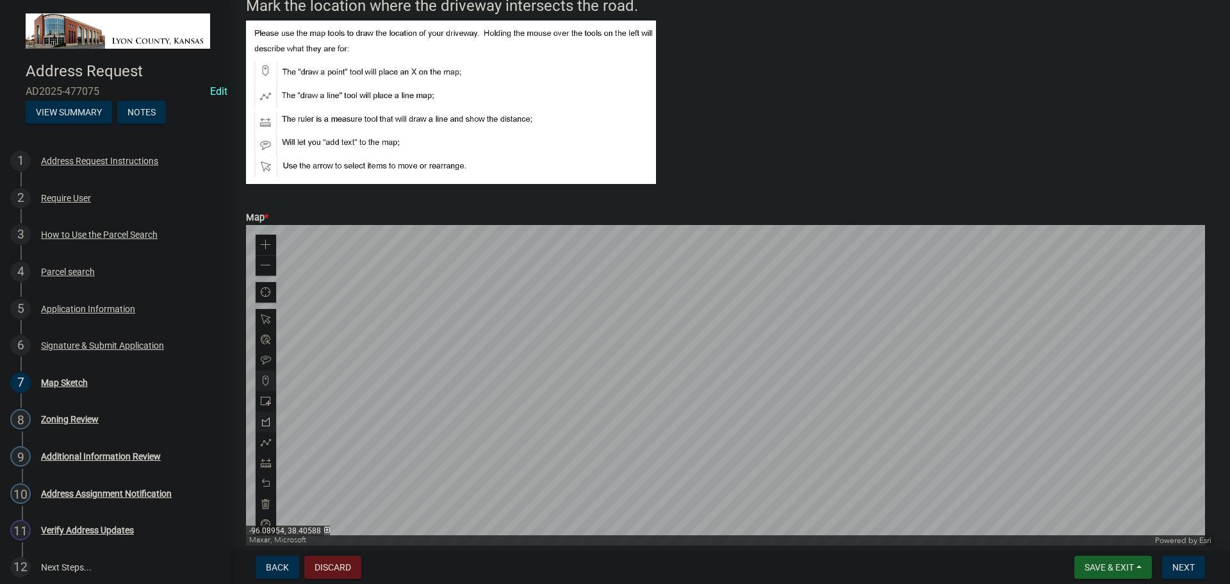
click at [479, 461] on div at bounding box center [730, 385] width 969 height 320
click at [548, 359] on div at bounding box center [730, 385] width 969 height 320
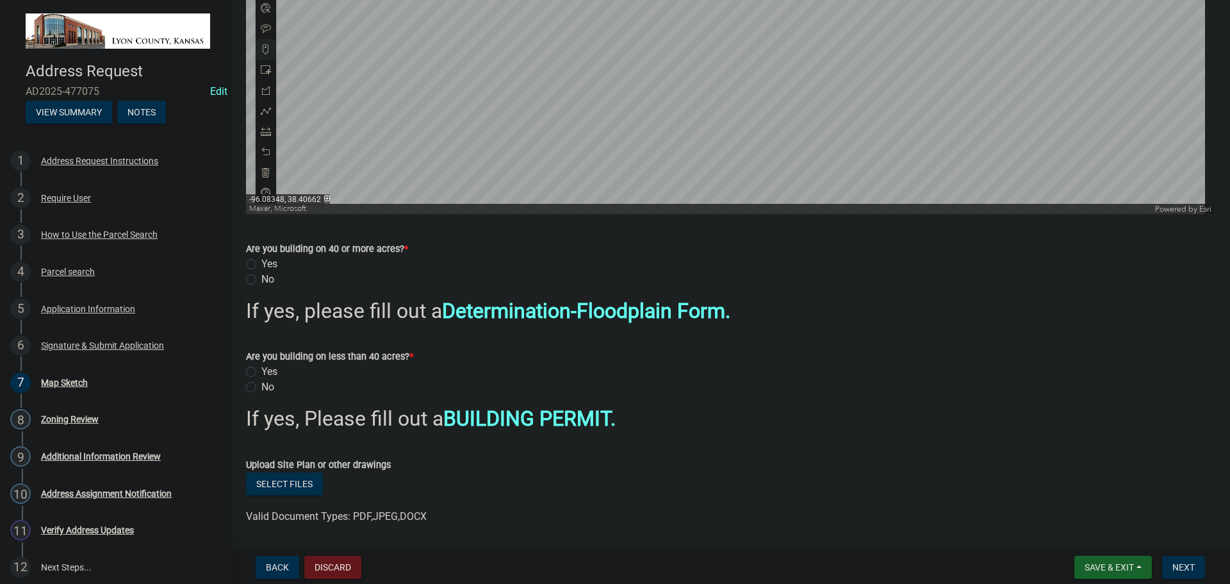
scroll to position [407, 0]
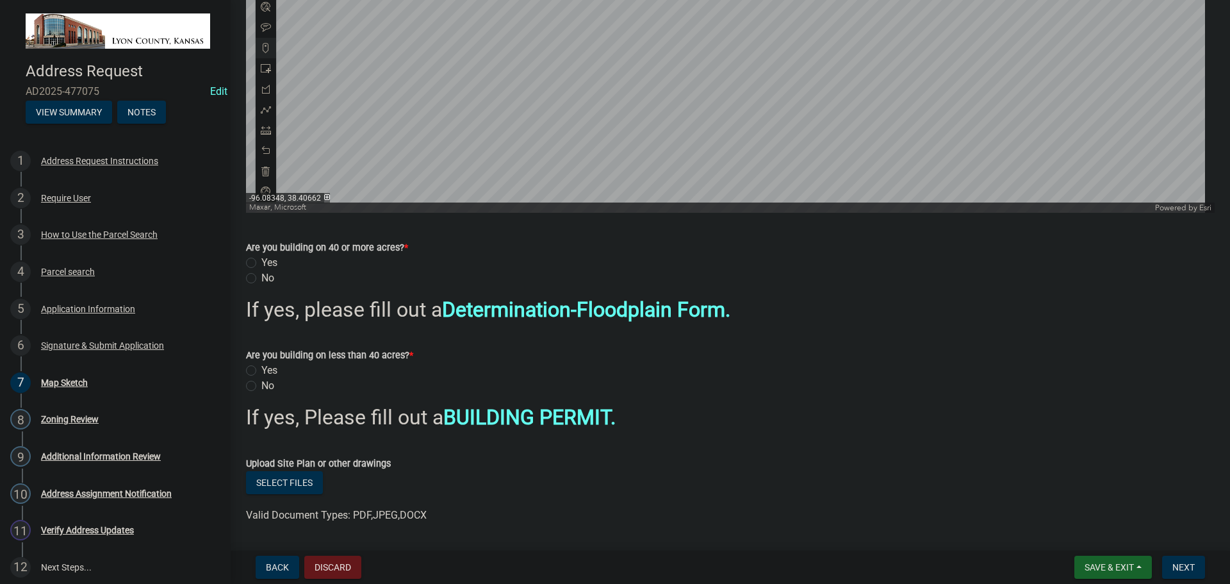
click at [261, 280] on label "No" at bounding box center [267, 277] width 13 height 15
click at [261, 279] on input "No" at bounding box center [265, 274] width 8 height 8
radio input "true"
click at [261, 388] on label "No" at bounding box center [267, 385] width 13 height 15
click at [261, 386] on input "No" at bounding box center [265, 382] width 8 height 8
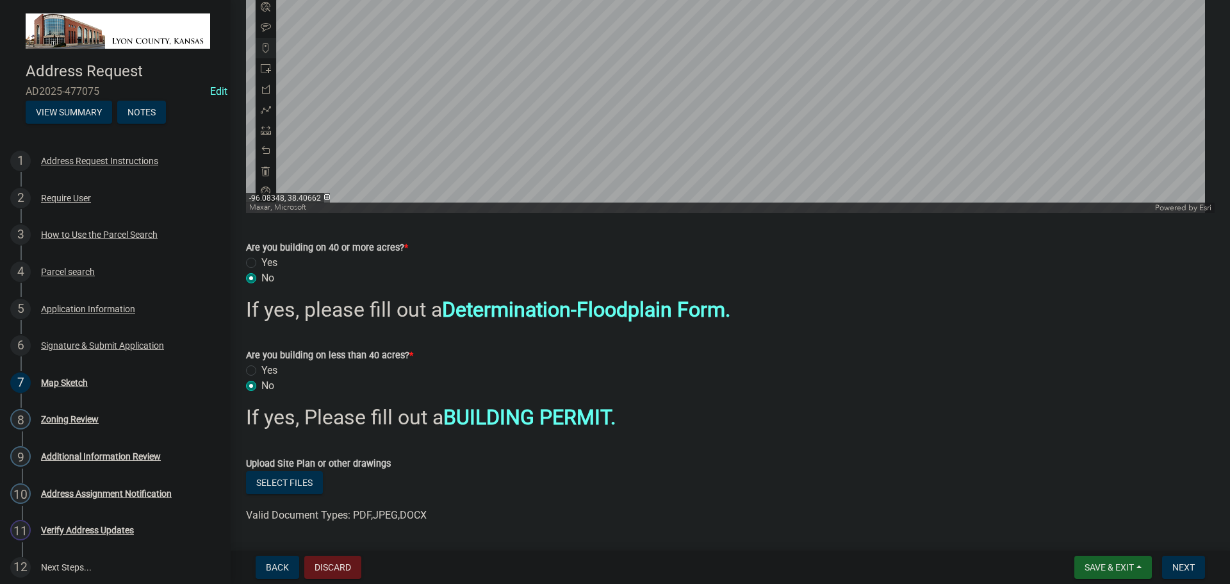
radio input "true"
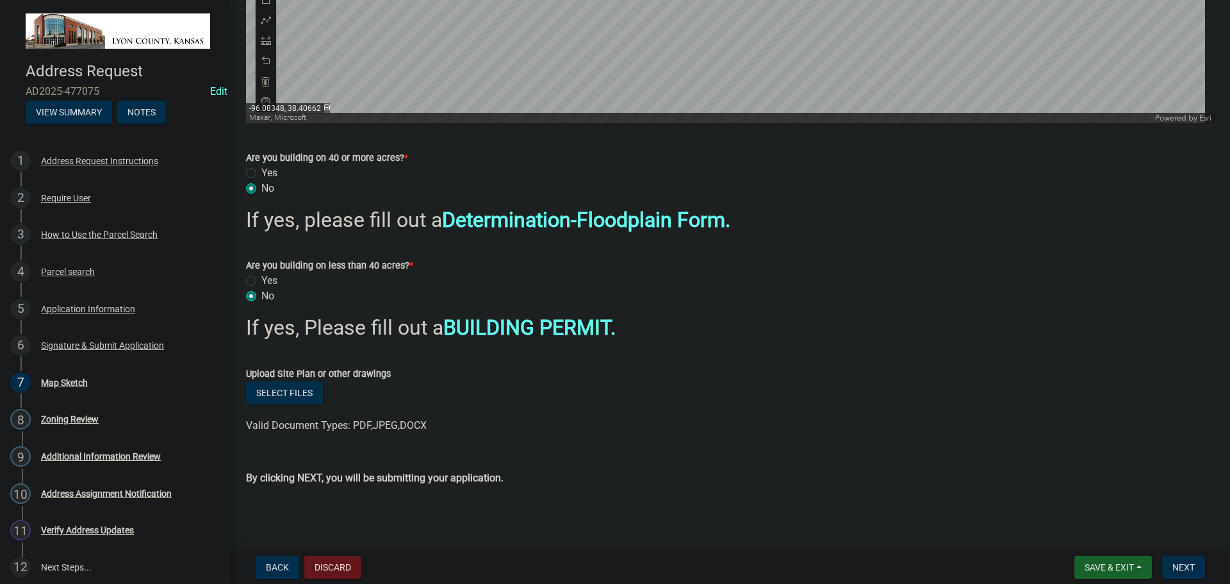
scroll to position [498, 0]
click at [1178, 564] on span "Next" at bounding box center [1183, 567] width 22 height 10
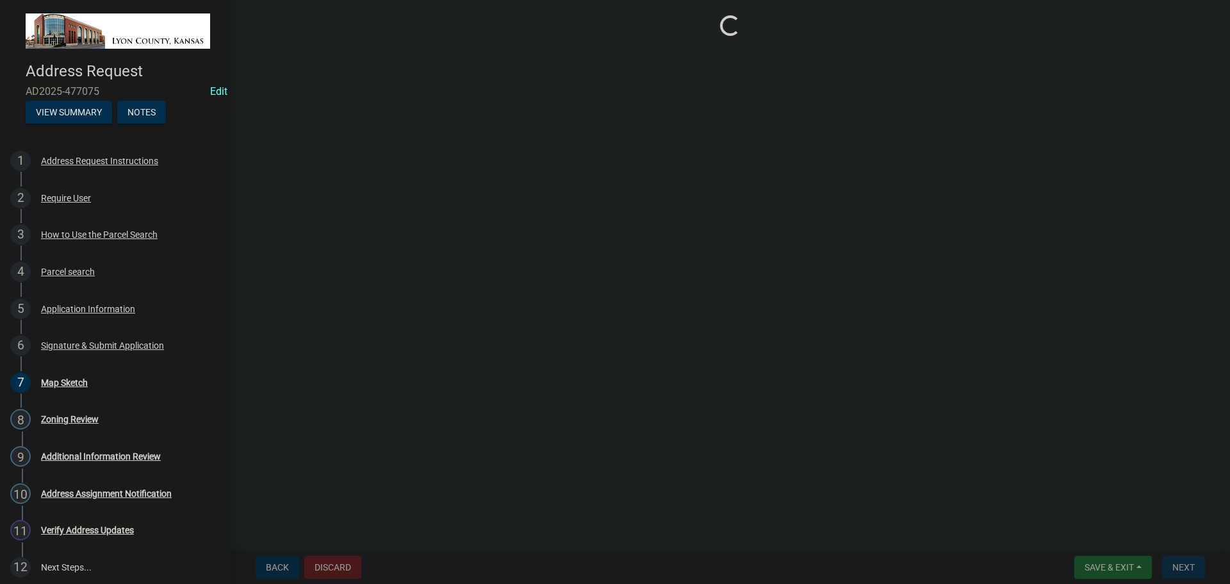
scroll to position [0, 0]
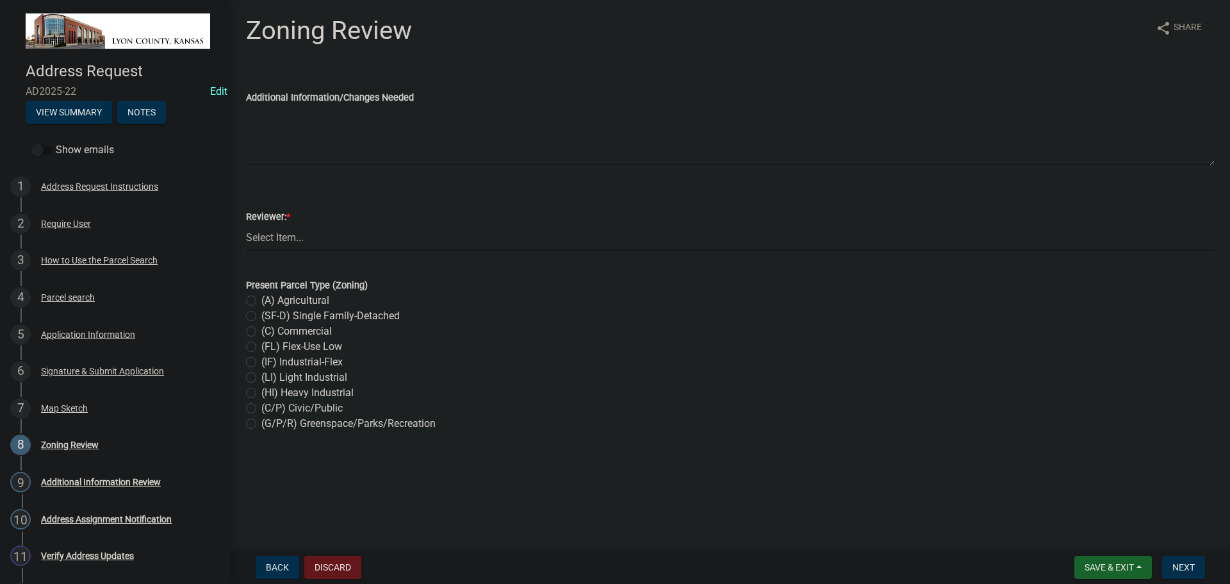
click at [264, 240] on select "Select Item... [PERSON_NAME] GIS Tech Other" at bounding box center [730, 237] width 969 height 26
click at [246, 224] on select "Select Item... [PERSON_NAME] GIS Tech Other" at bounding box center [730, 237] width 969 height 26
select select "54f4a546-63a8-400b-95d9-954cb518fd04"
click at [261, 300] on label "(A) Agricultural" at bounding box center [295, 300] width 68 height 15
click at [261, 300] on input "(A) Agricultural" at bounding box center [265, 297] width 8 height 8
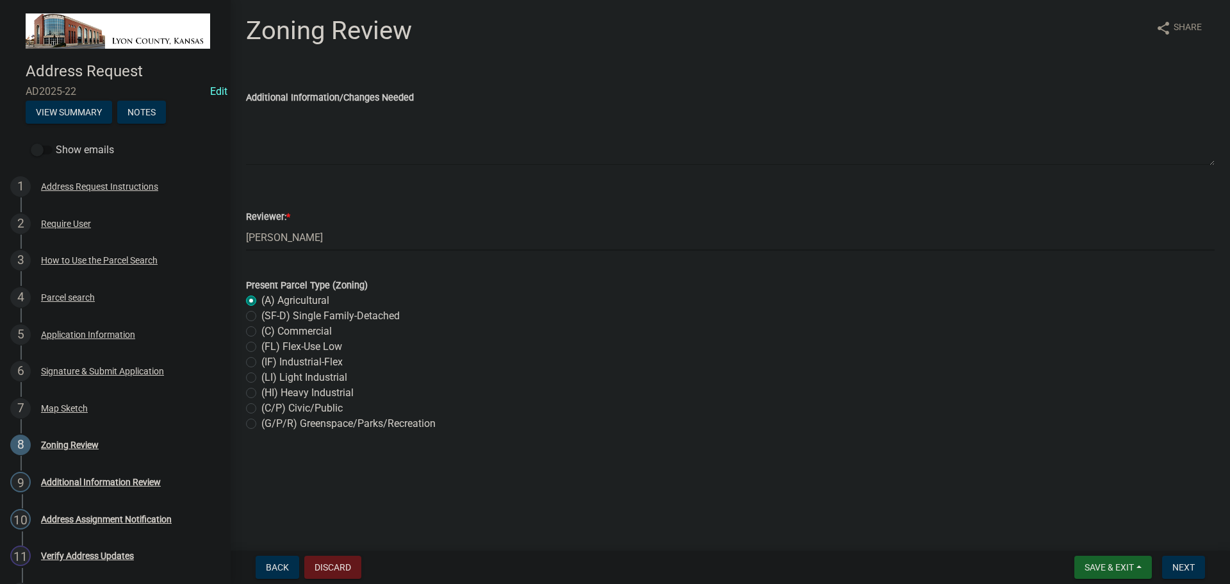
radio input "true"
click at [1185, 569] on span "Next" at bounding box center [1183, 567] width 22 height 10
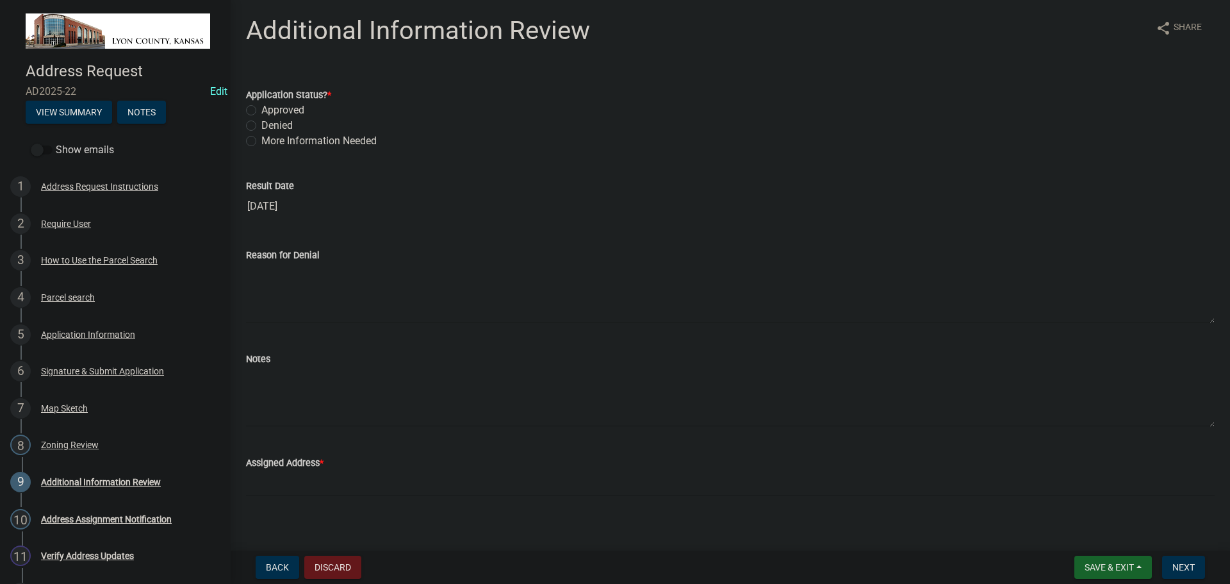
click at [261, 108] on label "Approved" at bounding box center [282, 110] width 43 height 15
click at [261, 108] on input "Approved" at bounding box center [265, 107] width 8 height 8
radio input "true"
click at [261, 386] on textarea "Notes" at bounding box center [730, 396] width 969 height 60
paste textarea "[PERSON_NAME] & [PERSON_NAME] (Prim)"
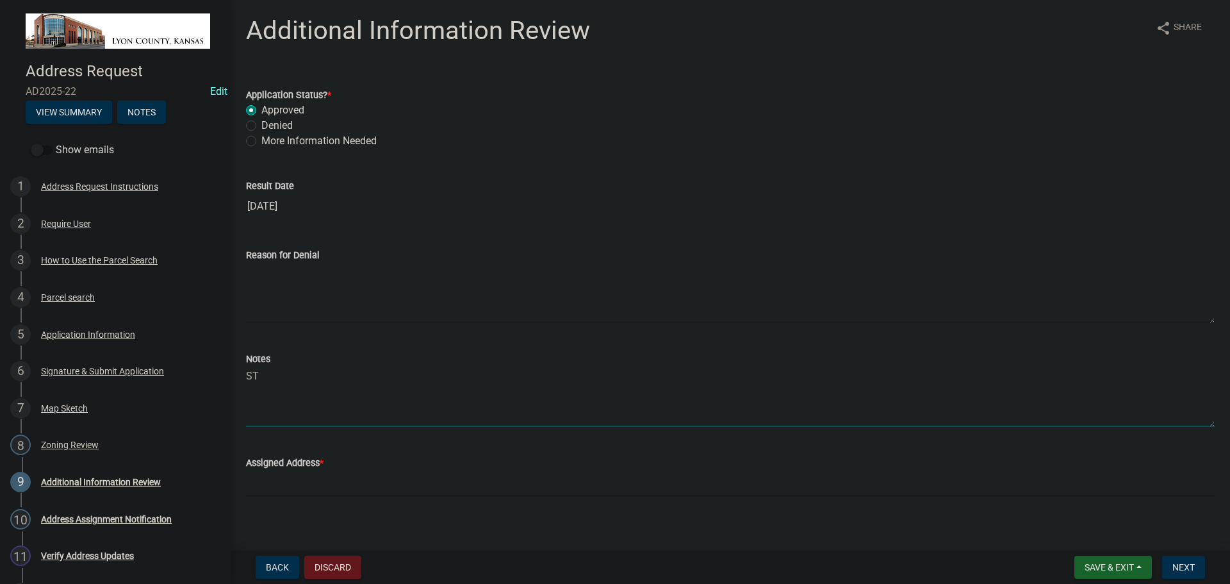
type textarea "S"
click at [65, 332] on div "Application Information" at bounding box center [88, 334] width 94 height 9
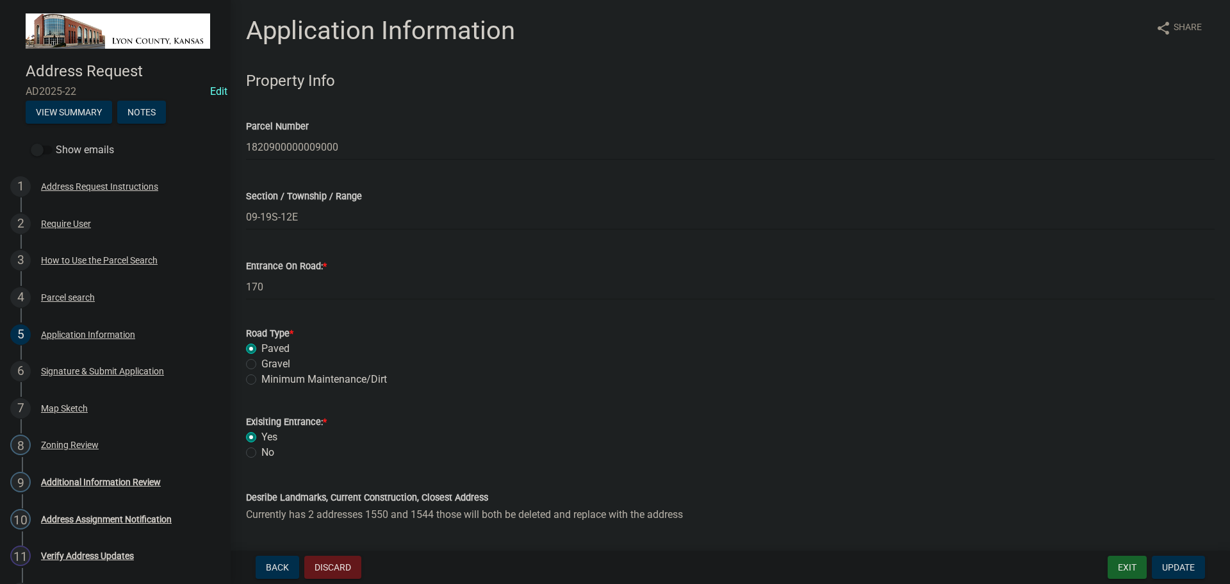
click at [279, 513] on textarea "Currently has 2 addresses 1550 and 1544 those will both be deleted and replace …" at bounding box center [730, 535] width 969 height 60
click at [61, 444] on div "Zoning Review" at bounding box center [70, 444] width 58 height 9
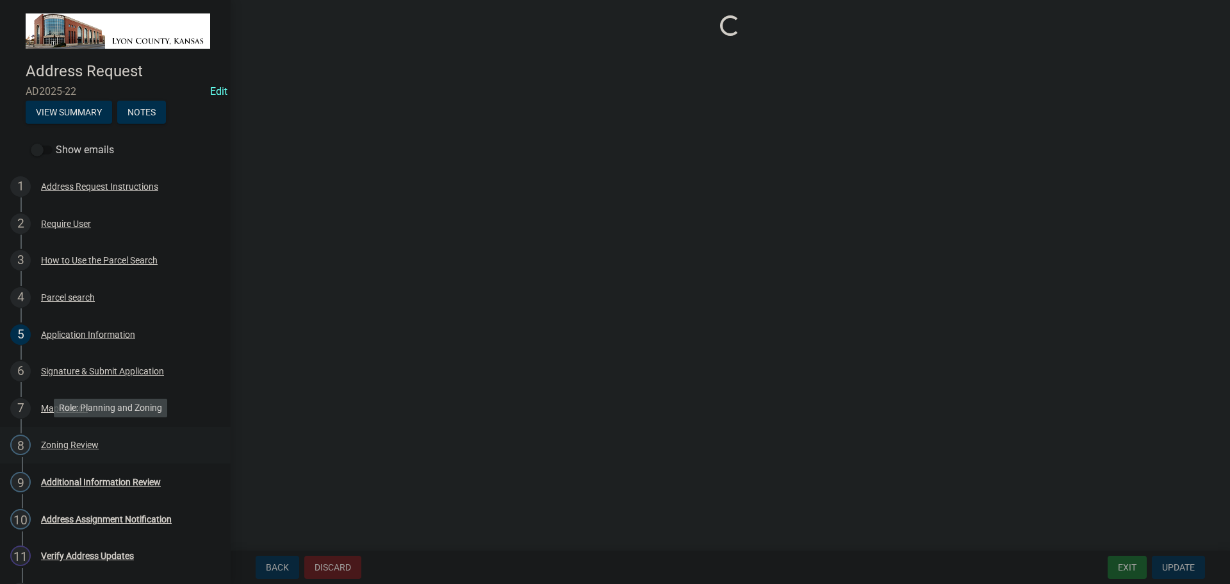
select select "54f4a546-63a8-400b-95d9-954cb518fd04"
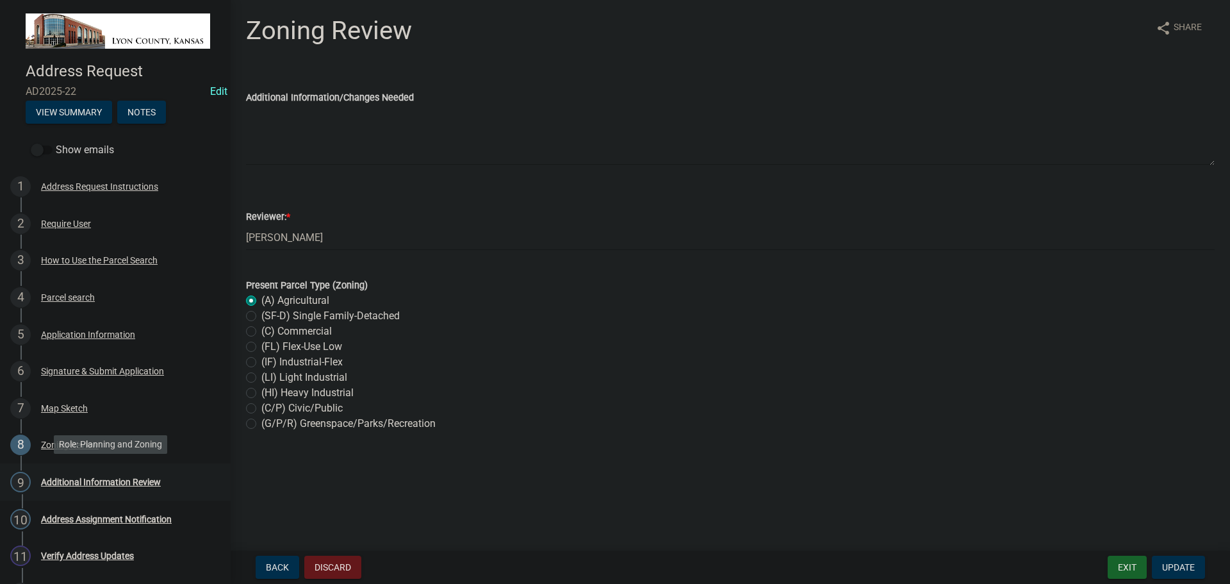
click at [50, 479] on div "Additional Information Review" at bounding box center [101, 481] width 120 height 9
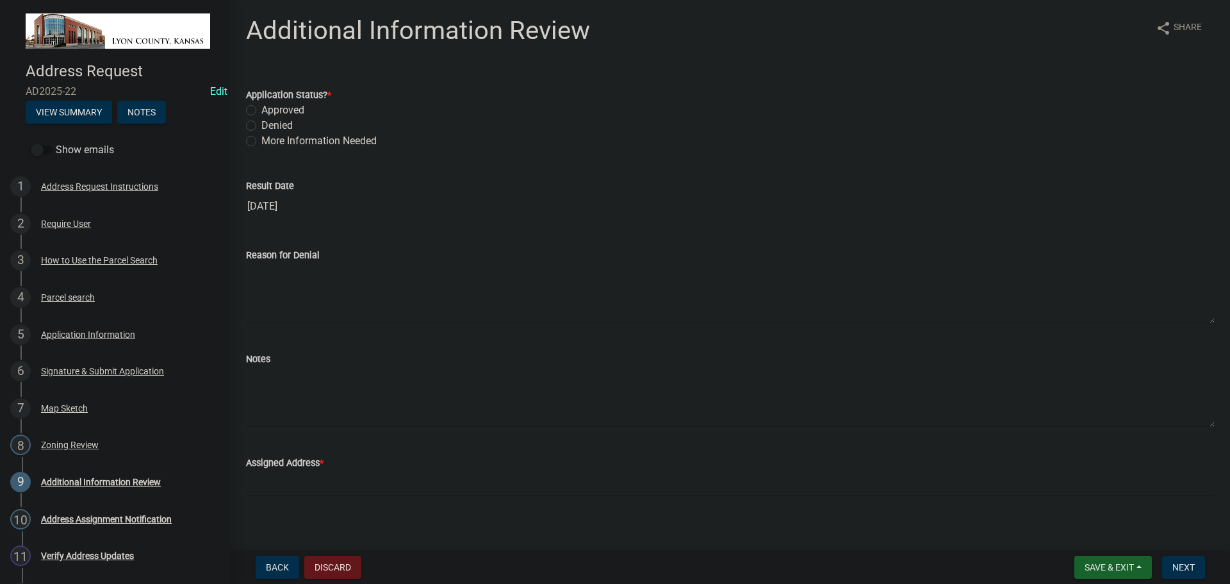
click at [283, 110] on label "Approved" at bounding box center [282, 110] width 43 height 15
click at [270, 110] on input "Approved" at bounding box center [265, 107] width 8 height 8
radio input "true"
click at [263, 386] on textarea "Notes" at bounding box center [730, 396] width 969 height 60
paste textarea "Currently has 2 addresses 1550 and 1544 those will both be deleted and replace …"
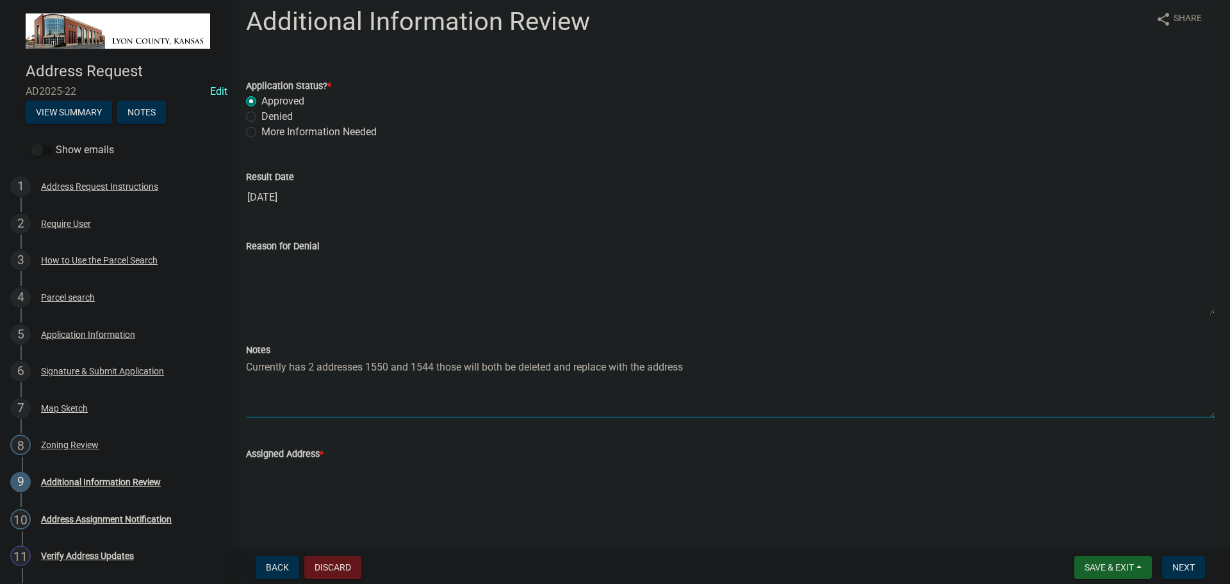
scroll to position [12, 0]
click at [650, 364] on textarea "Currently has 2 addresses 1550 and 1544 those will both be deleted and replace …" at bounding box center [730, 385] width 969 height 60
paste textarea ", 1550 and 1544, which will both be deleted and replaced"
type textarea "Currently has 2 addresses, 1550 and 1544, which will both be deleted and replac…"
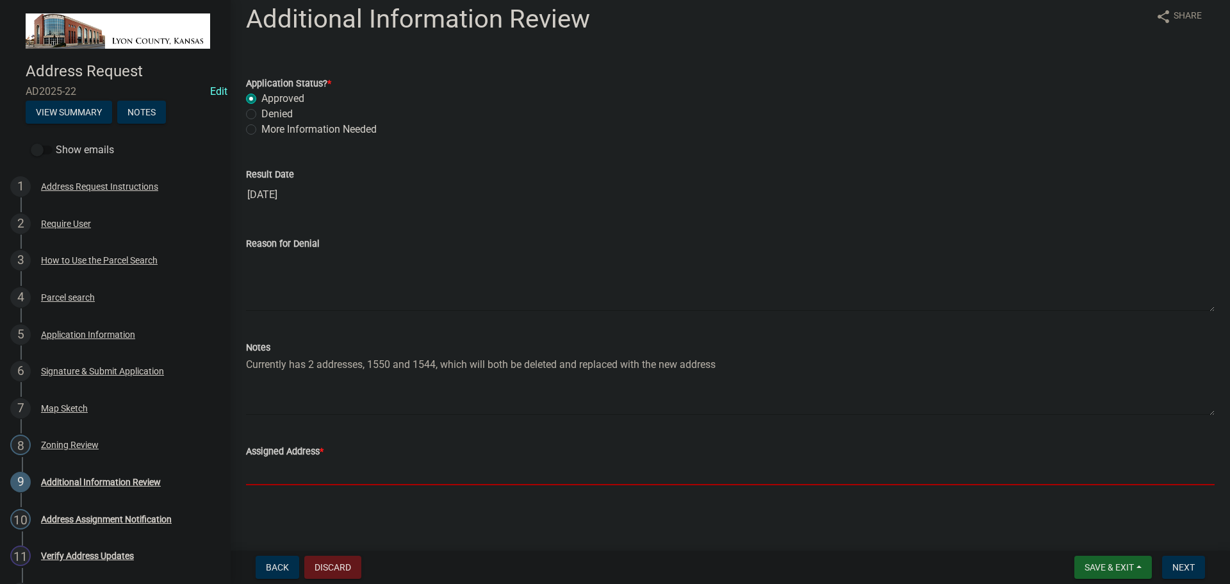
click at [267, 472] on input "Assigned Address *" at bounding box center [730, 472] width 969 height 26
click at [301, 471] on input "Assigned Address *" at bounding box center [730, 472] width 969 height 26
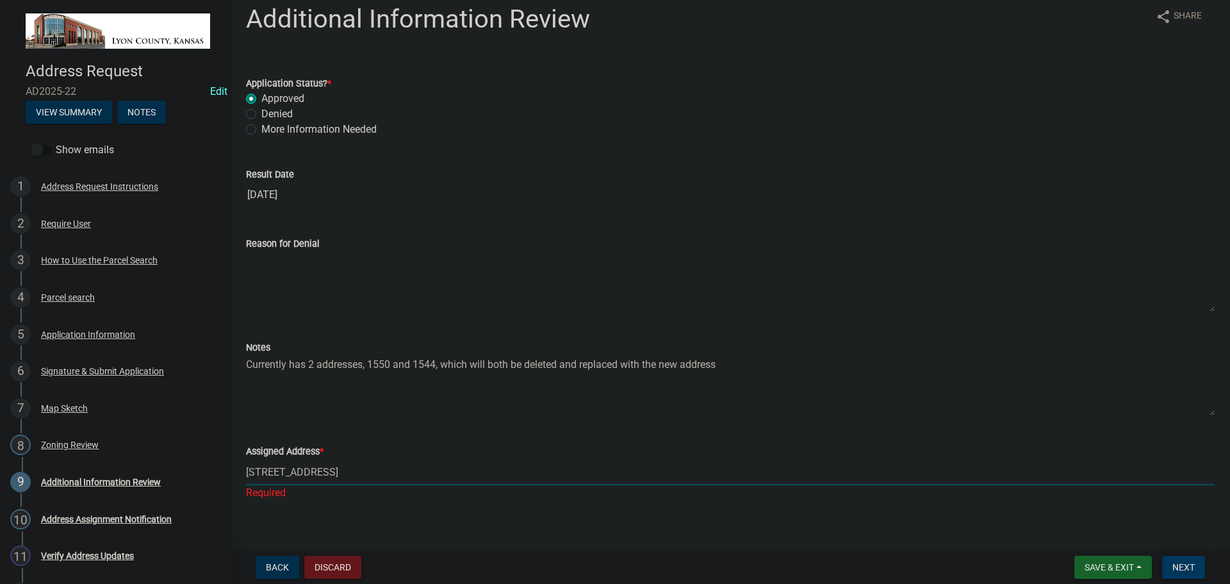
type input "[STREET_ADDRESS]"
click at [1181, 567] on span "Next" at bounding box center [1183, 567] width 22 height 10
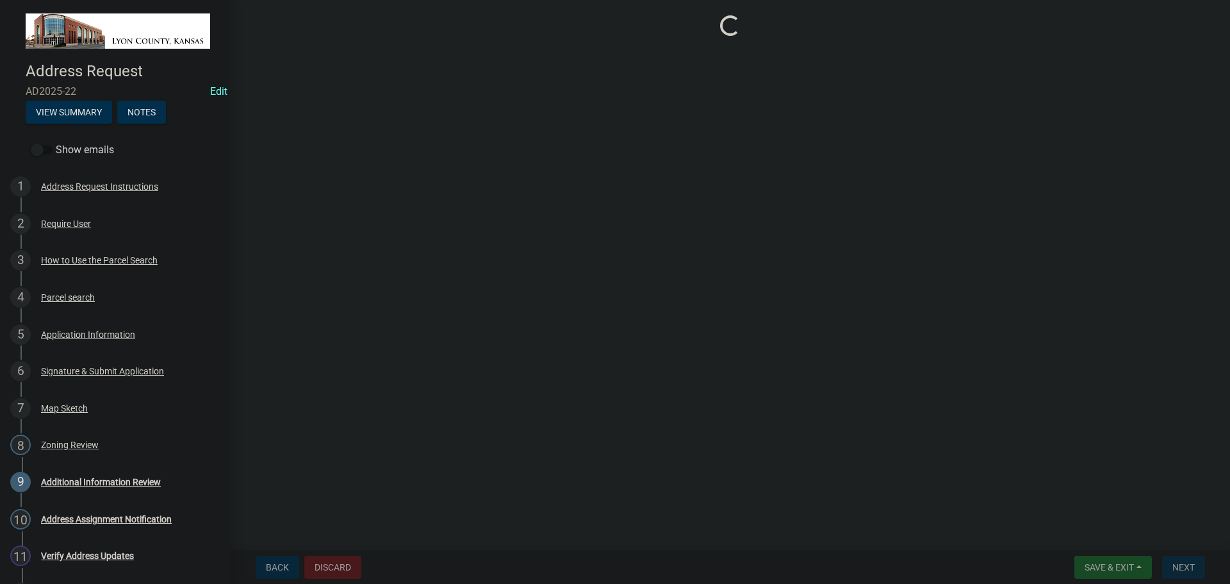
scroll to position [0, 0]
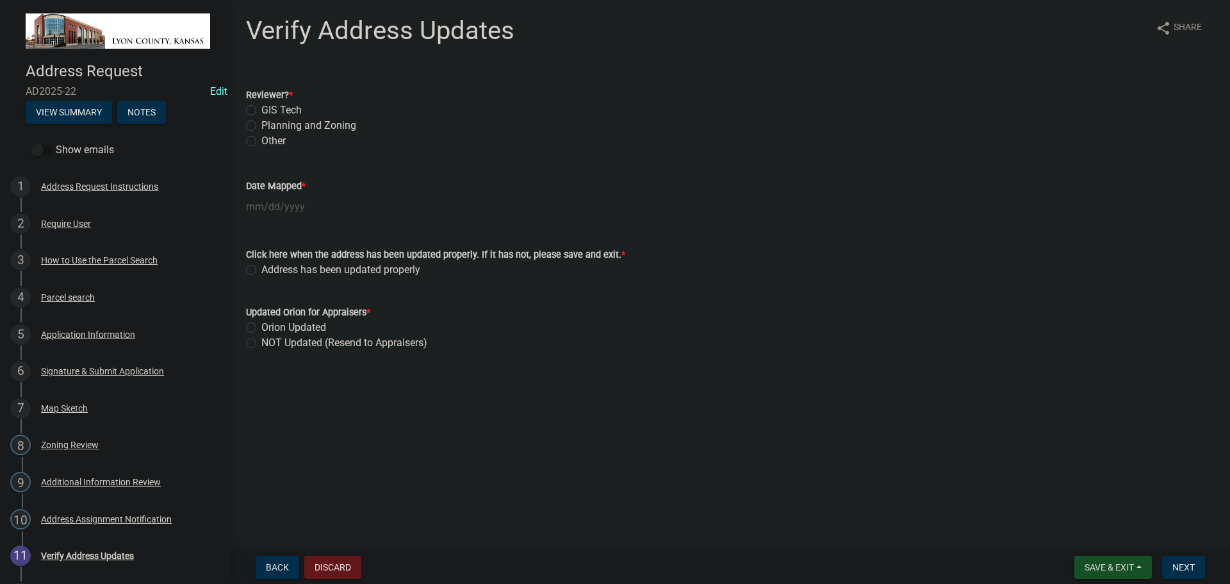
click at [1108, 564] on span "Save & Exit" at bounding box center [1109, 567] width 49 height 10
click at [1095, 532] on button "Save & Exit" at bounding box center [1100, 533] width 103 height 31
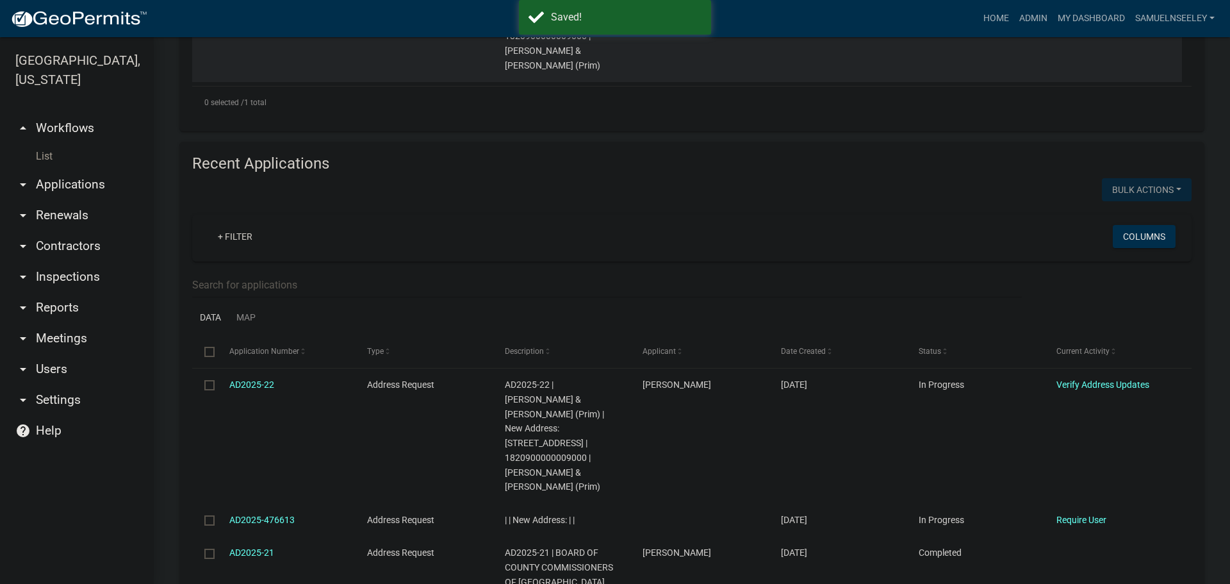
scroll to position [577, 0]
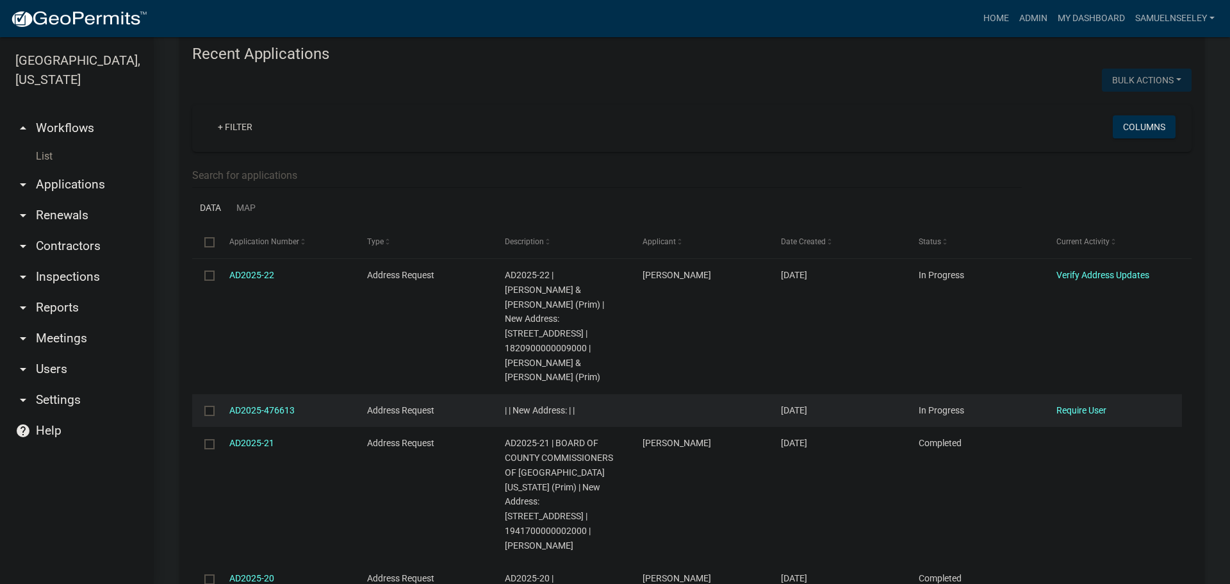
click at [212, 410] on input "checkbox" at bounding box center [208, 410] width 8 height 8
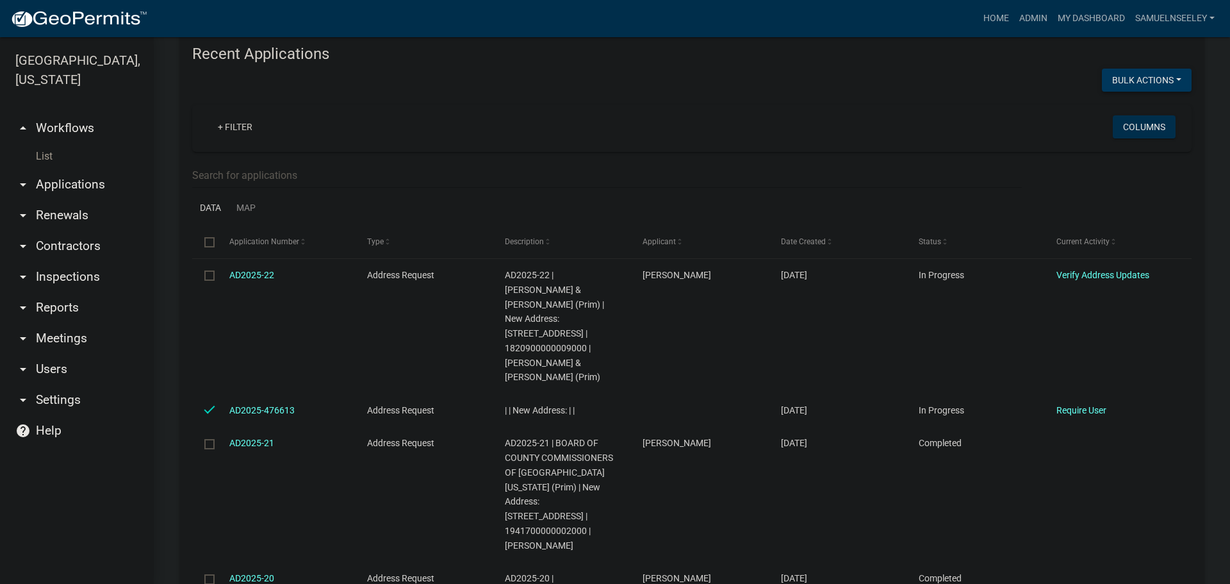
click at [1156, 88] on button "Bulk Actions" at bounding box center [1147, 80] width 90 height 23
click at [1115, 113] on button "Void" at bounding box center [1140, 113] width 103 height 31
checkbox input "false"
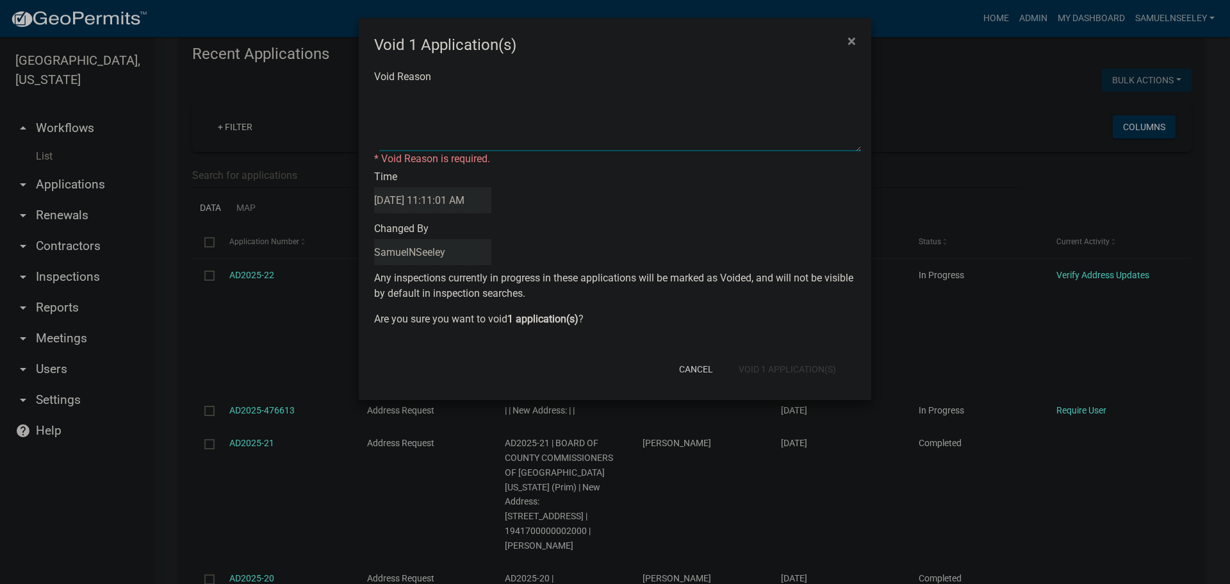
click at [406, 98] on textarea "Void Reason" at bounding box center [620, 119] width 482 height 64
type textarea "xx"
click at [766, 366] on div "Cancel Void 1 Application(s)" at bounding box center [699, 368] width 316 height 33
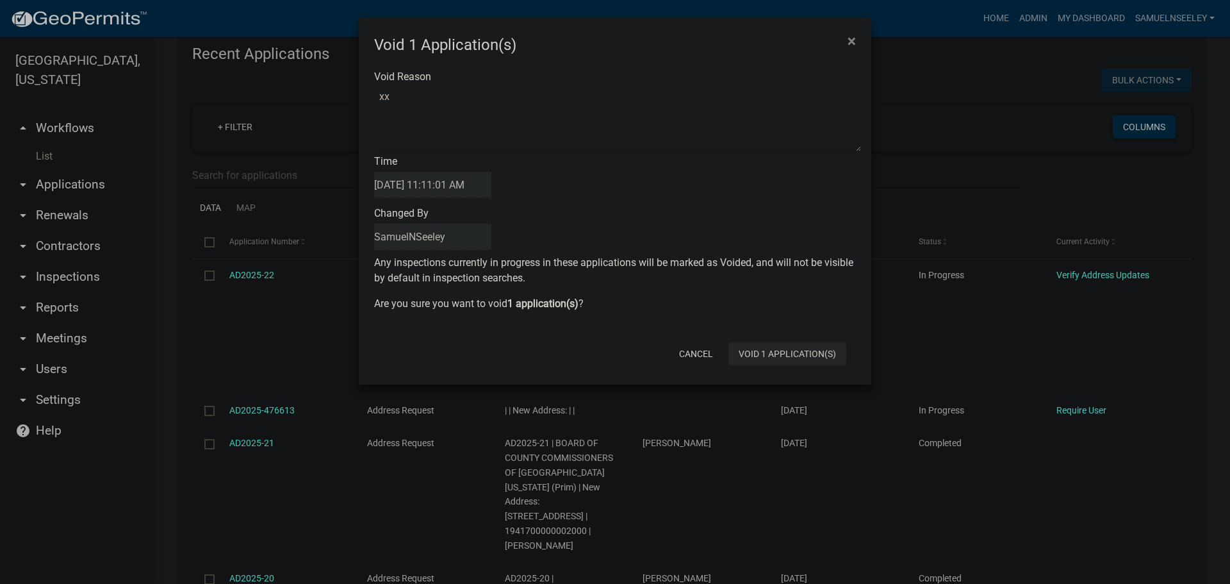
click at [764, 359] on button "Void 1 Application(s)" at bounding box center [787, 353] width 118 height 23
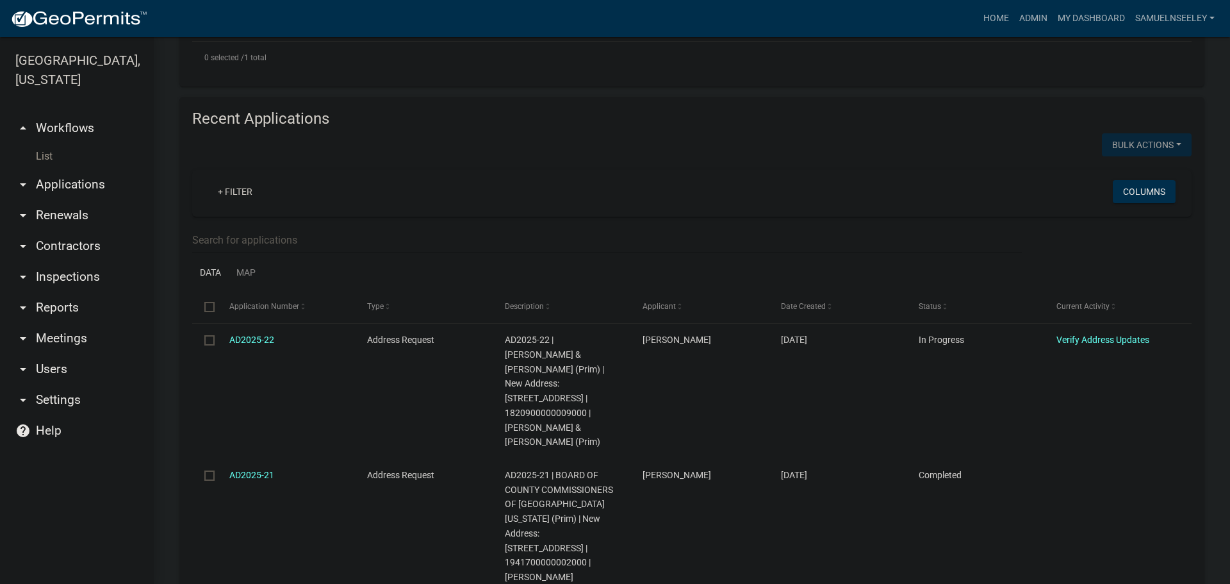
scroll to position [513, 0]
click at [250, 243] on input "text" at bounding box center [607, 239] width 830 height 26
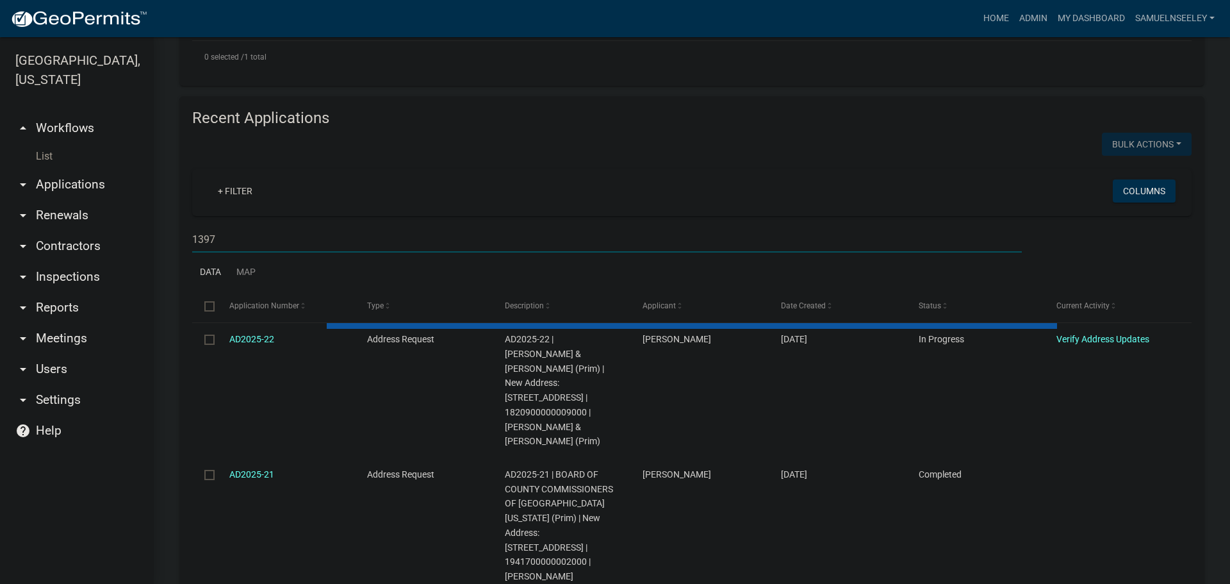
scroll to position [354, 0]
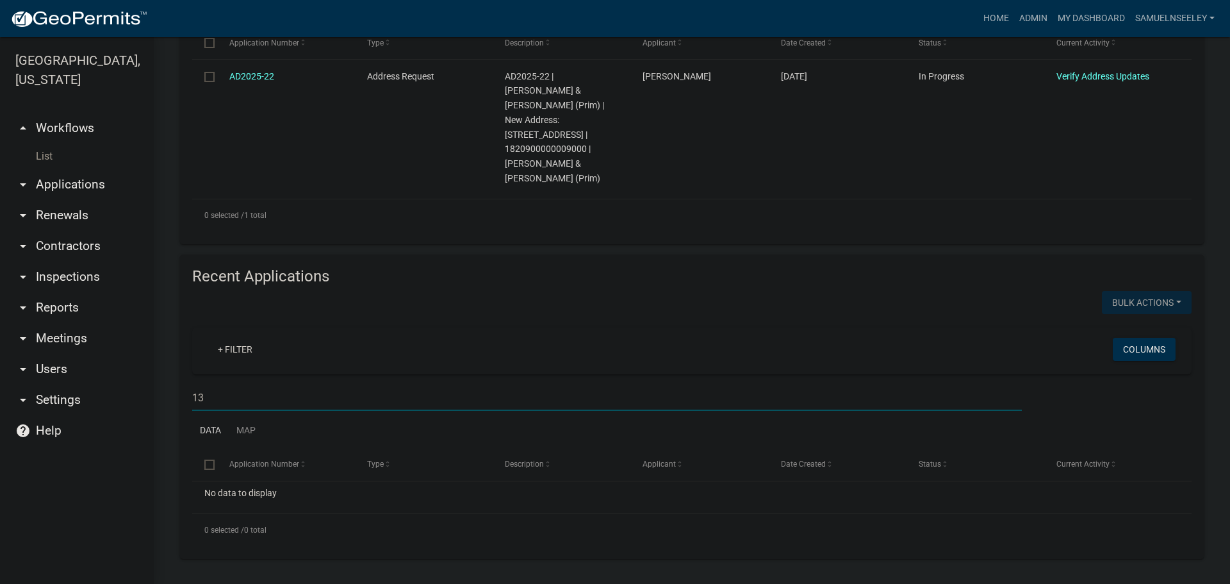
type input "1"
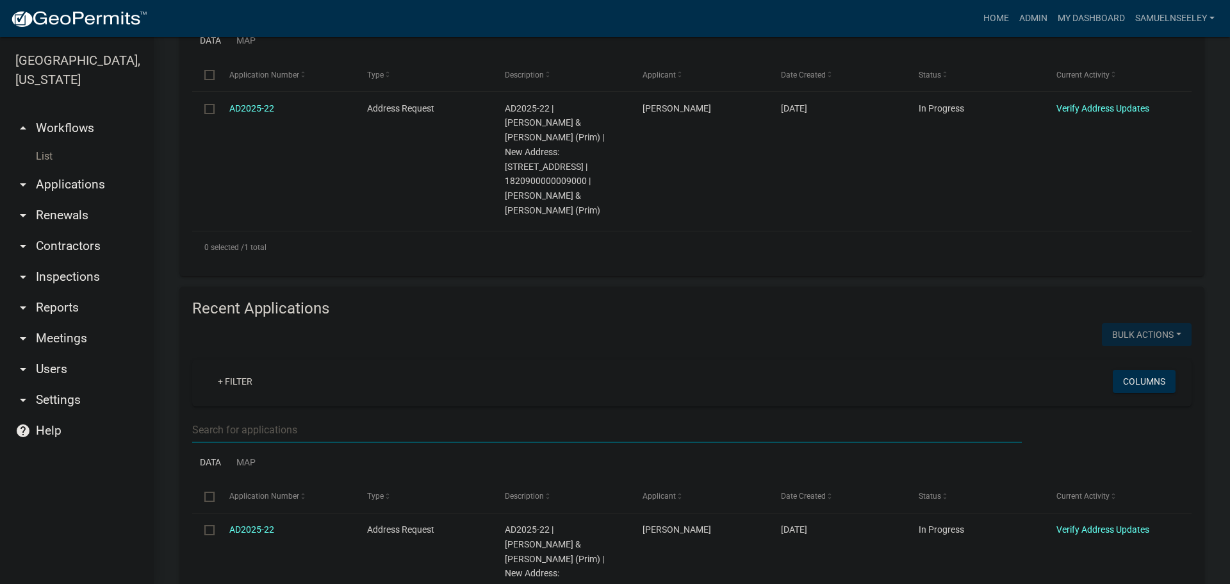
scroll to position [513, 0]
